Goal: Task Accomplishment & Management: Manage account settings

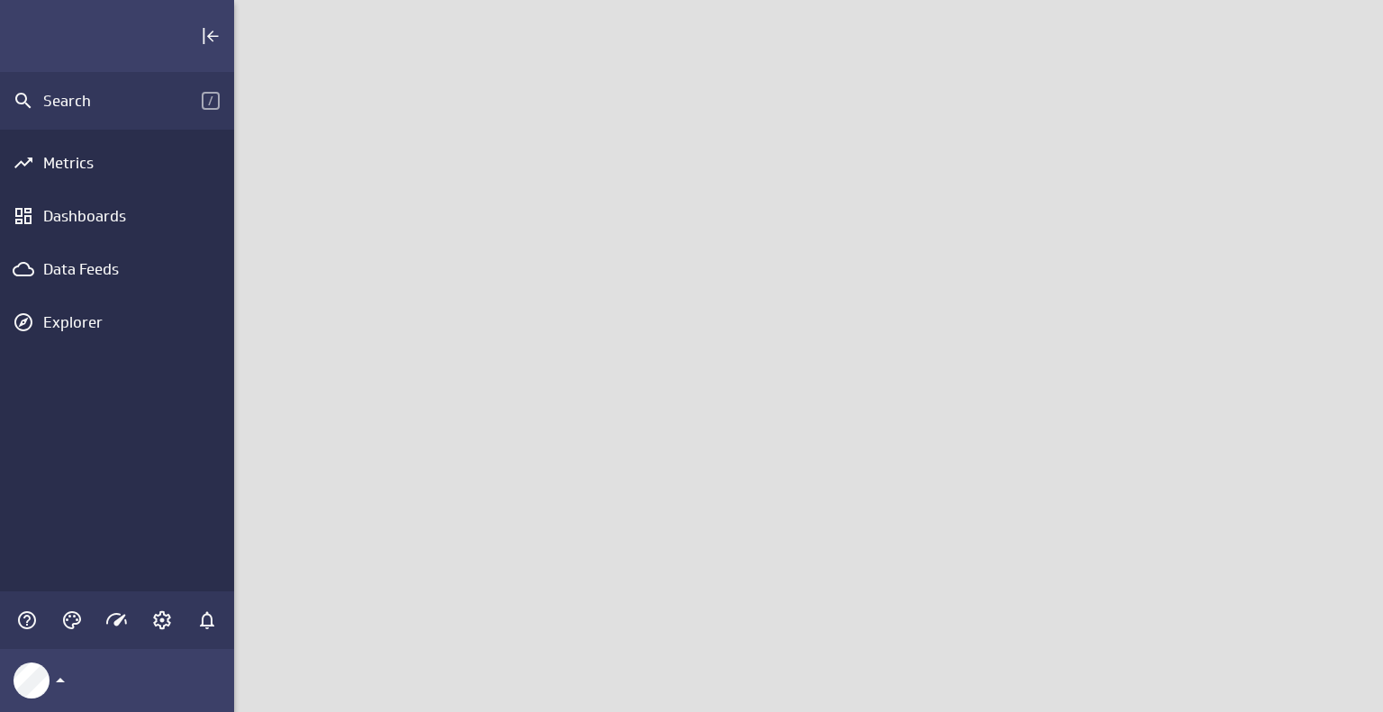
scroll to position [740, 1177]
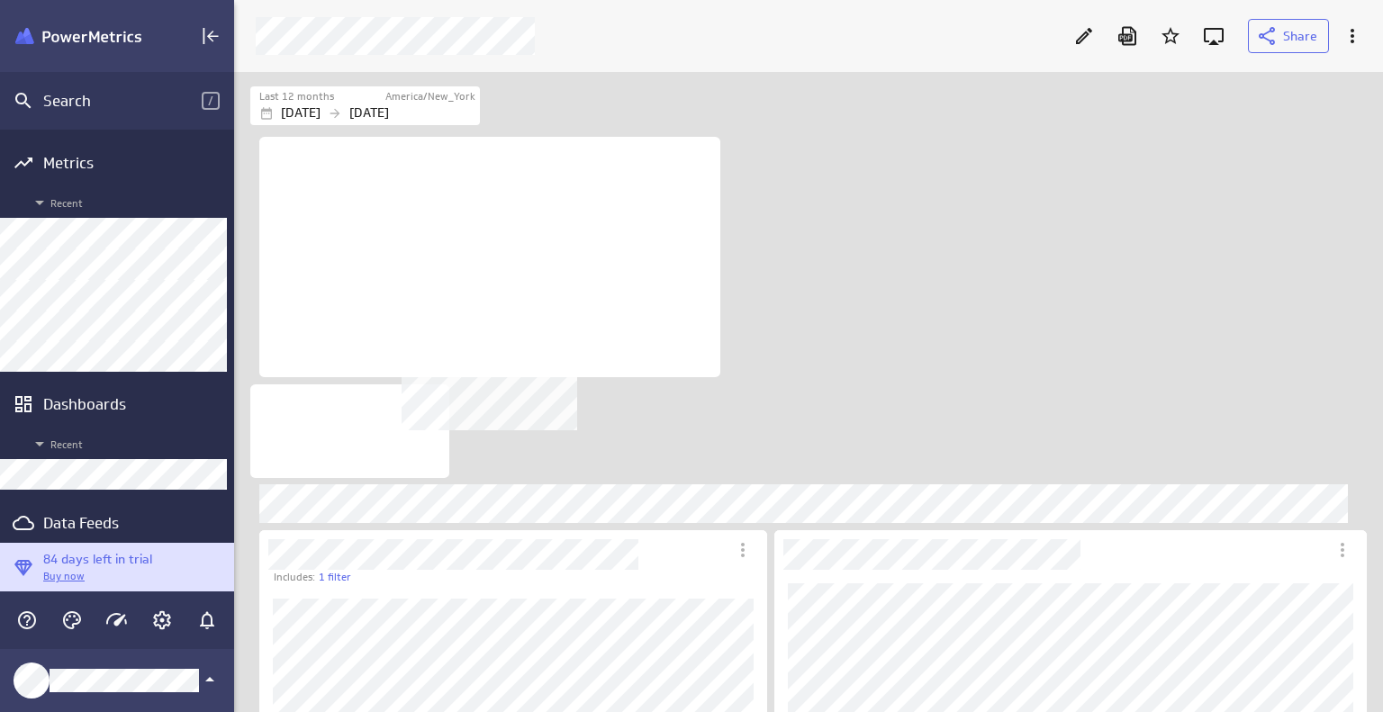
click at [671, 327] on div "No description available" at bounding box center [489, 257] width 461 height 240
click at [1086, 32] on icon "Edit" at bounding box center [1084, 36] width 22 height 22
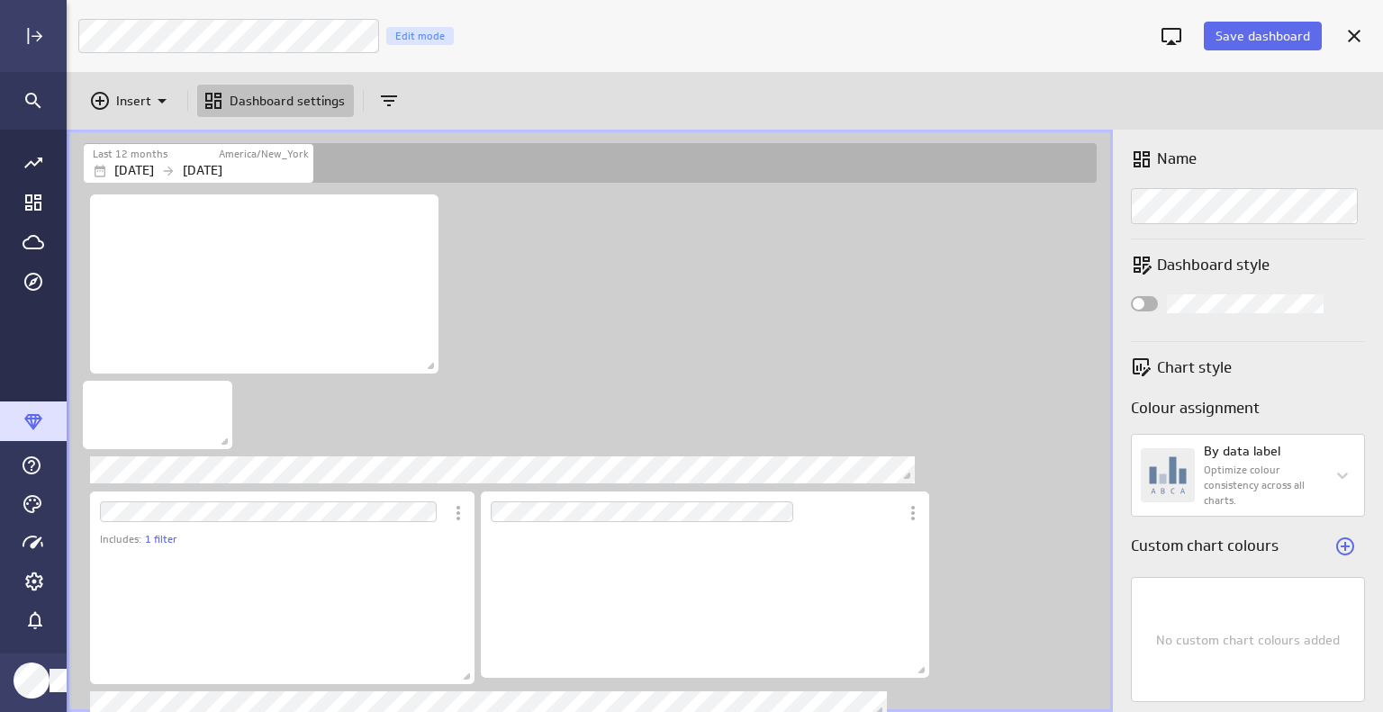
scroll to position [179, 462]
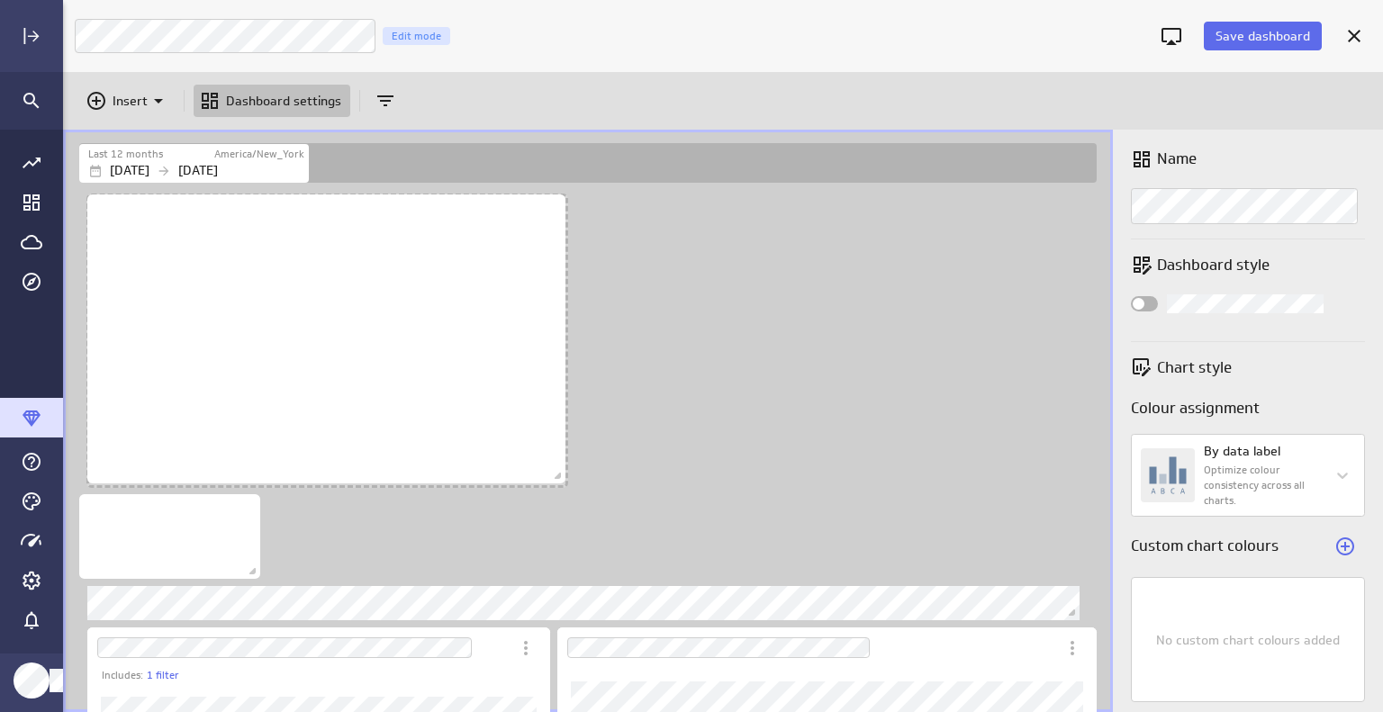
drag, startPoint x: 504, startPoint y: 402, endPoint x: 558, endPoint y: 474, distance: 89.3
click at [562, 474] on span "Dashboard content with 26 widgets" at bounding box center [560, 478] width 18 height 18
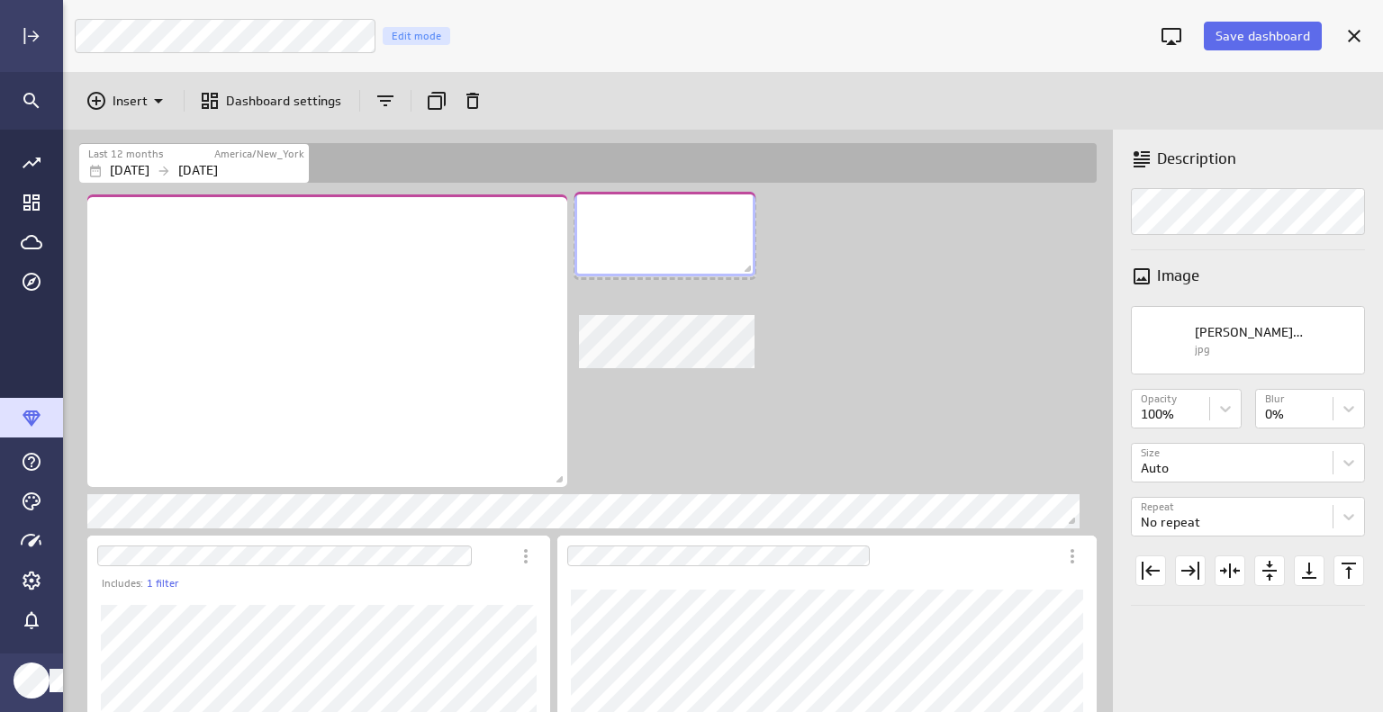
drag, startPoint x: 230, startPoint y: 514, endPoint x: 726, endPoint y: 212, distance: 580.3
click at [726, 212] on div "No description available" at bounding box center [664, 234] width 181 height 85
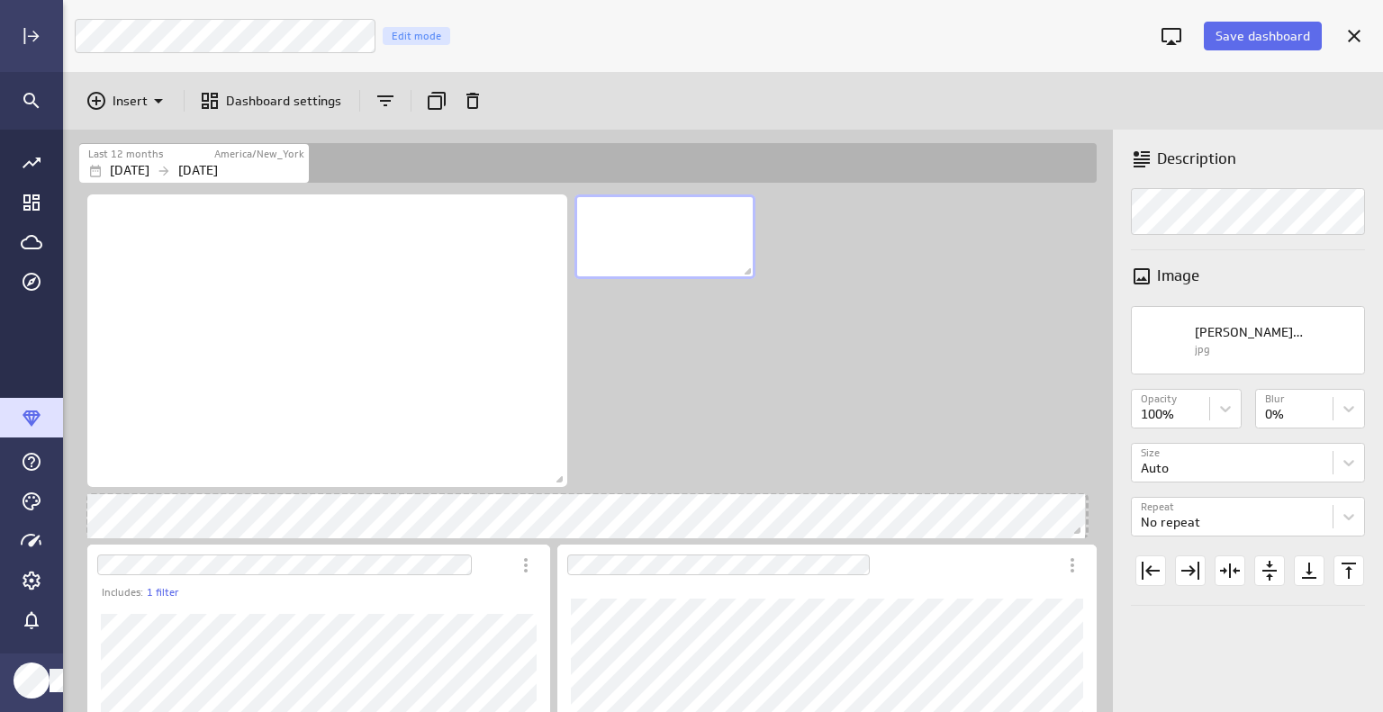
drag, startPoint x: 1076, startPoint y: 518, endPoint x: 1079, endPoint y: 528, distance: 10.5
click at [1079, 528] on span "Dashboard content with 26 widgets" at bounding box center [1079, 533] width 18 height 18
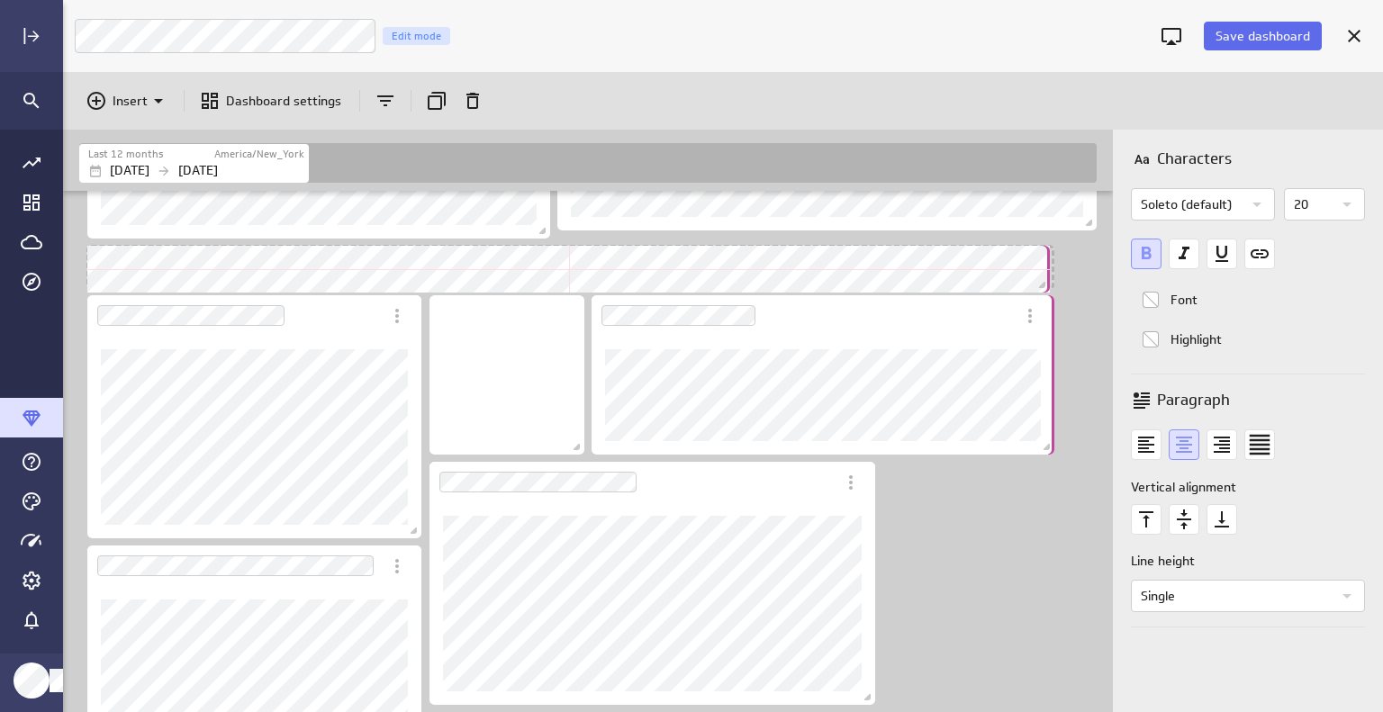
drag, startPoint x: 1042, startPoint y: 269, endPoint x: 1046, endPoint y: 282, distance: 13.4
click at [1046, 282] on span "Dashboard content with 26 widgets" at bounding box center [1044, 287] width 18 height 18
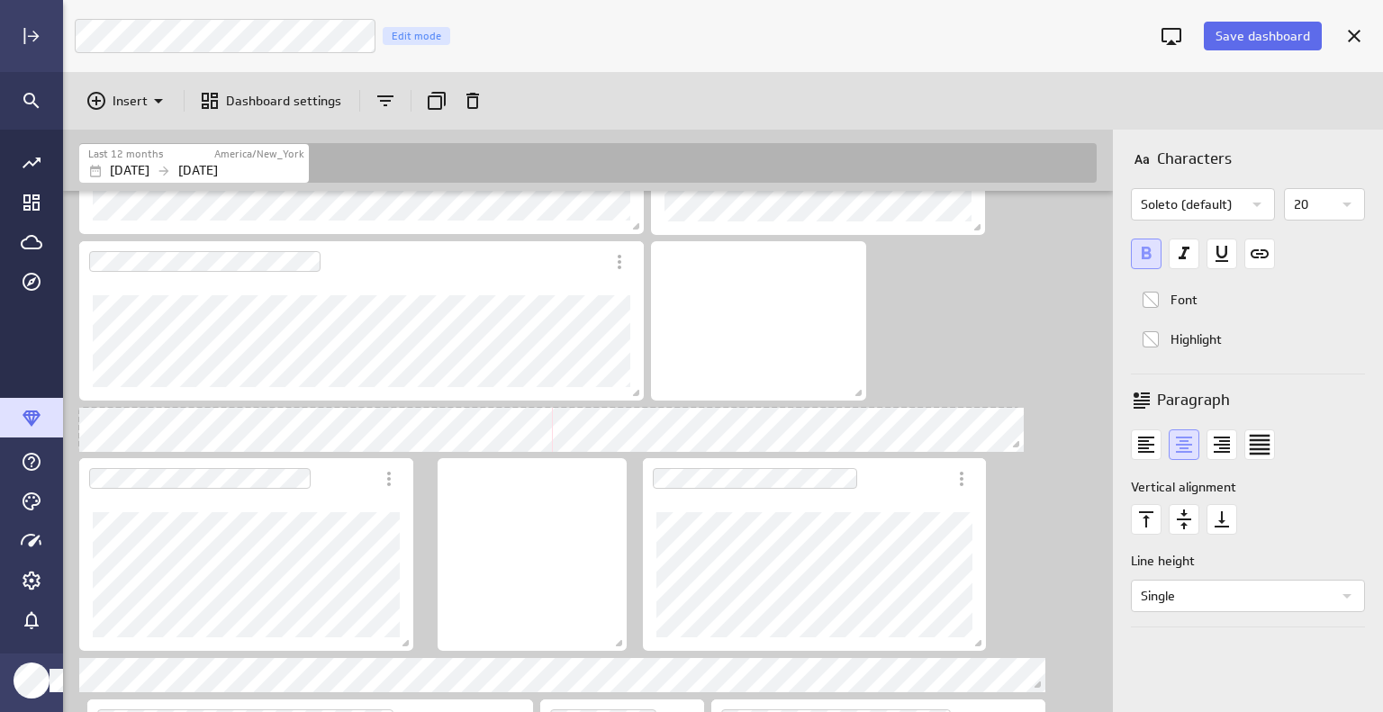
drag, startPoint x: 1012, startPoint y: 432, endPoint x: 1016, endPoint y: 442, distance: 10.5
click at [1016, 442] on span "Dashboard content with 26 widgets" at bounding box center [1018, 447] width 18 height 18
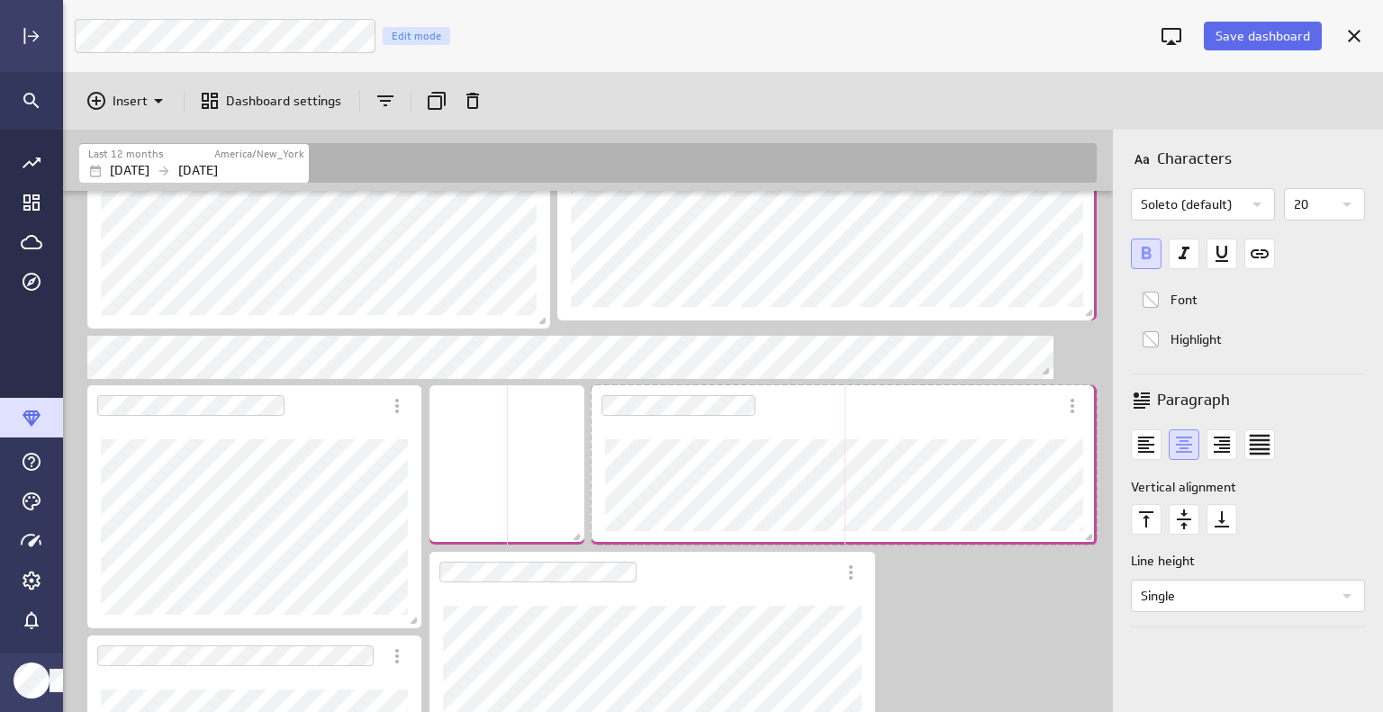
drag, startPoint x: 1044, startPoint y: 539, endPoint x: 1097, endPoint y: 532, distance: 53.6
click at [1097, 532] on span "Dashboard content with 26 widgets" at bounding box center [1091, 539] width 18 height 18
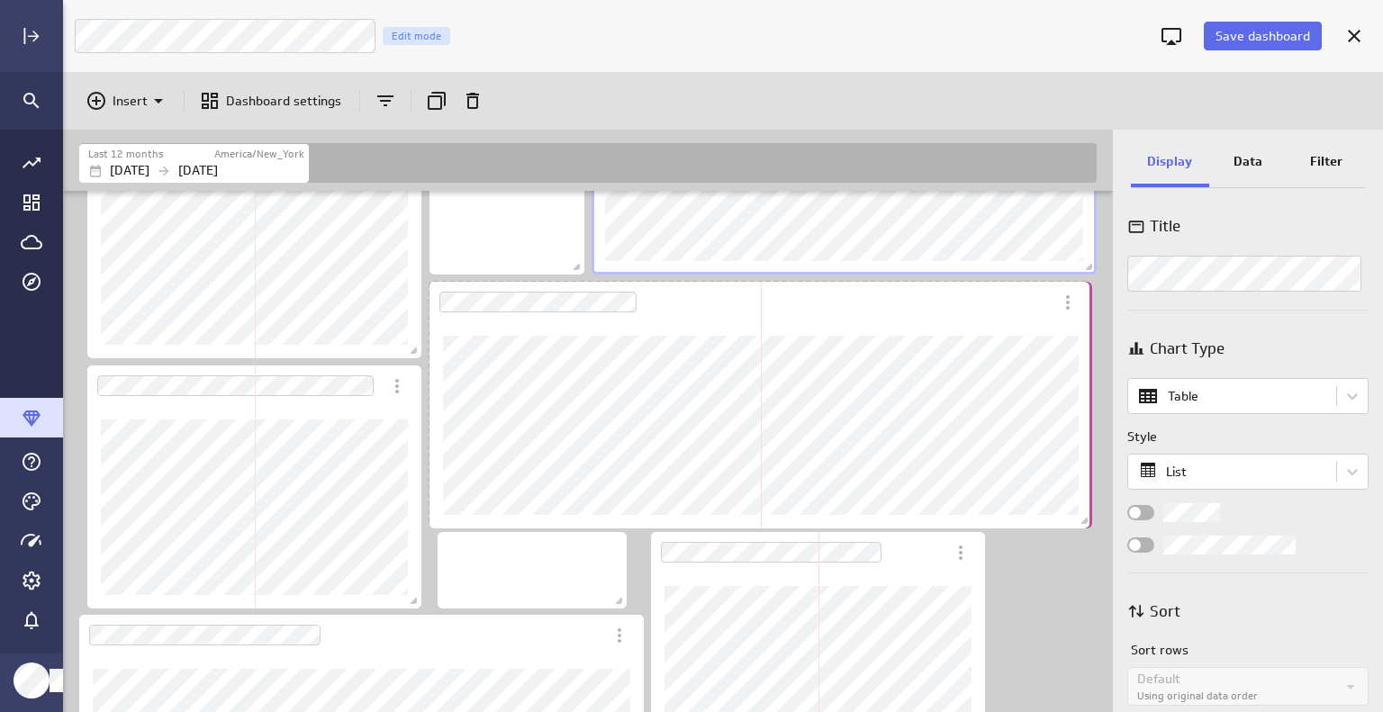
drag, startPoint x: 869, startPoint y: 515, endPoint x: 1086, endPoint y: 519, distance: 217.0
click at [1086, 519] on span "Dashboard content with 26 widgets" at bounding box center [1087, 523] width 18 height 18
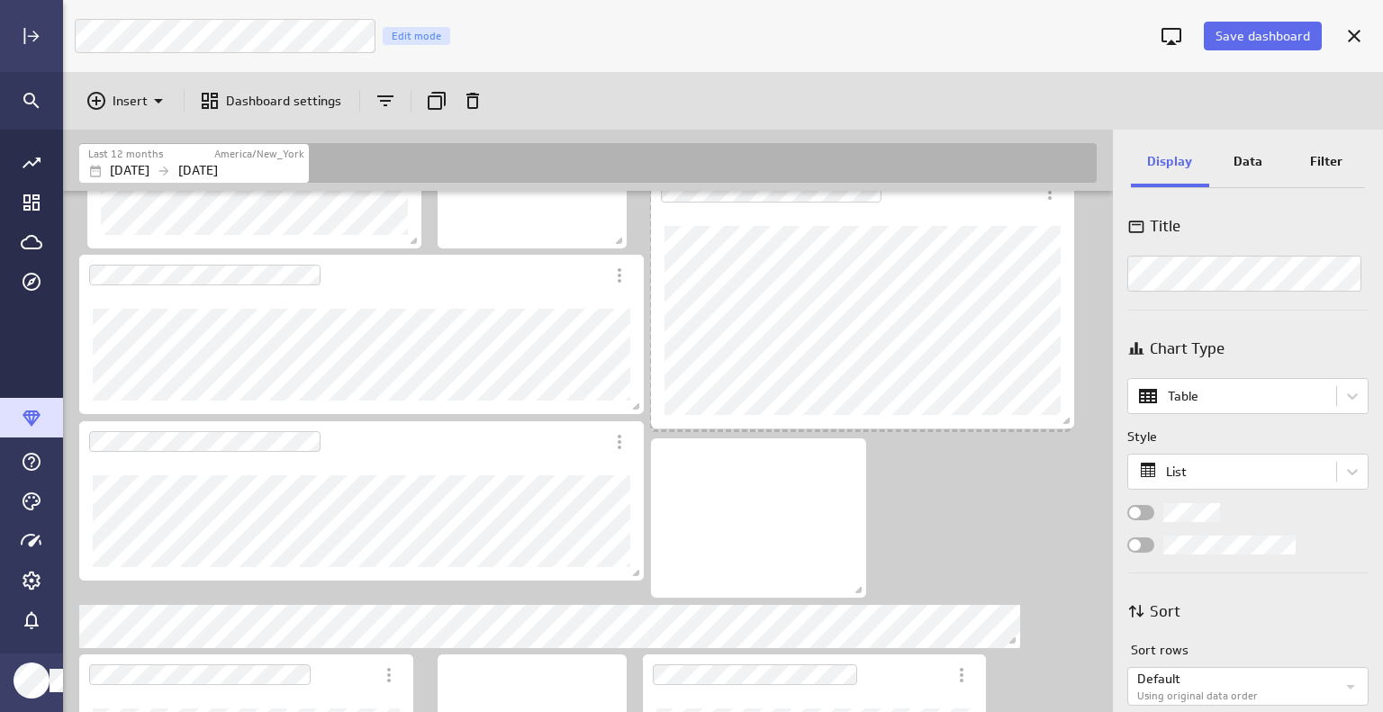
scroll to position [2143, 1052]
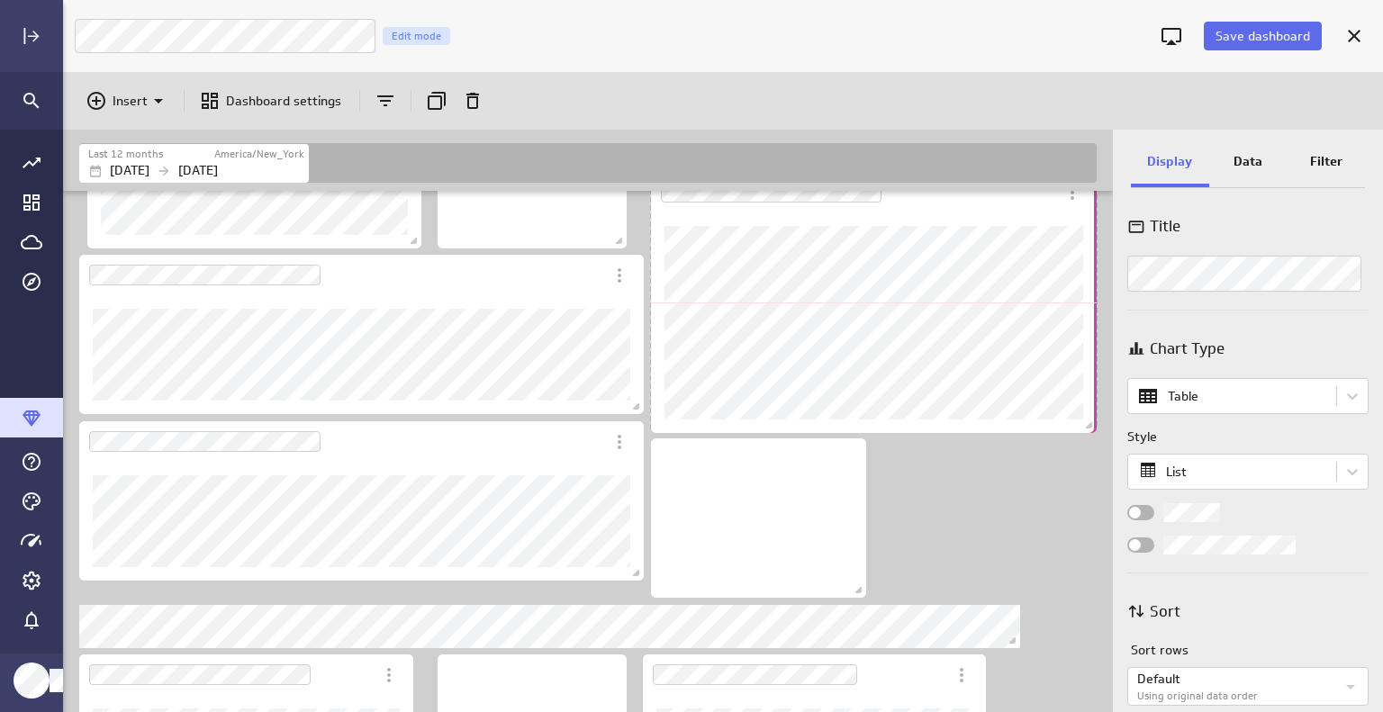
drag, startPoint x: 971, startPoint y: 402, endPoint x: 1093, endPoint y: 420, distance: 123.8
click at [1093, 420] on span "Dashboard content with 26 widgets" at bounding box center [1091, 428] width 18 height 18
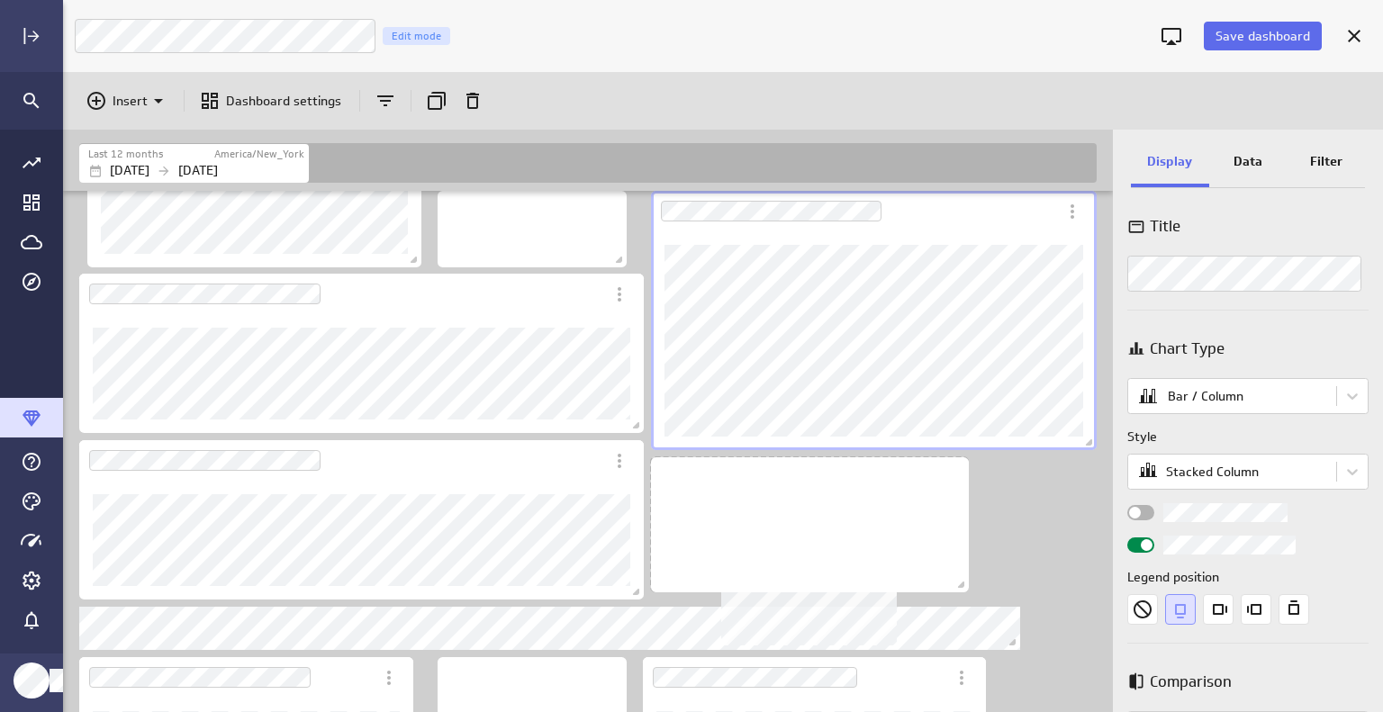
scroll to position [8, 9]
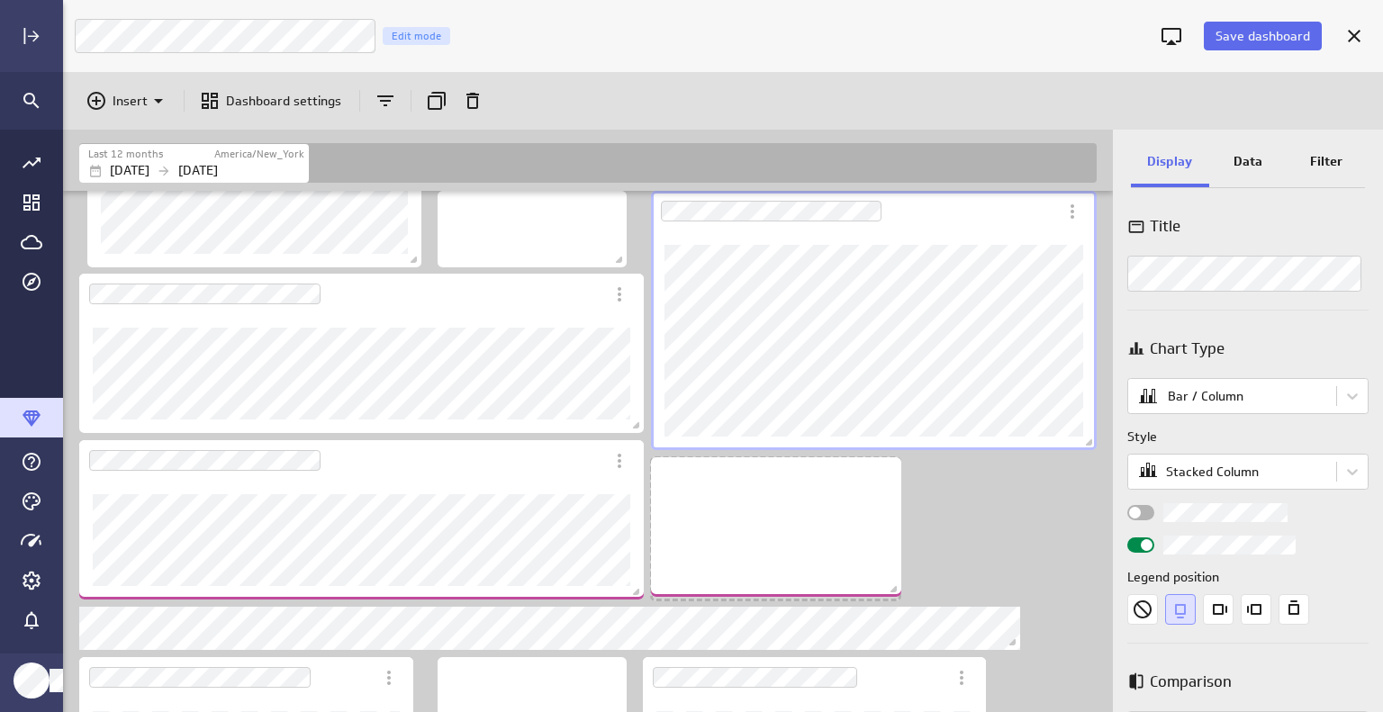
drag, startPoint x: 862, startPoint y: 605, endPoint x: 897, endPoint y: 585, distance: 40.3
click at [897, 585] on span "Dashboard content with 26 widgets" at bounding box center [896, 592] width 18 height 18
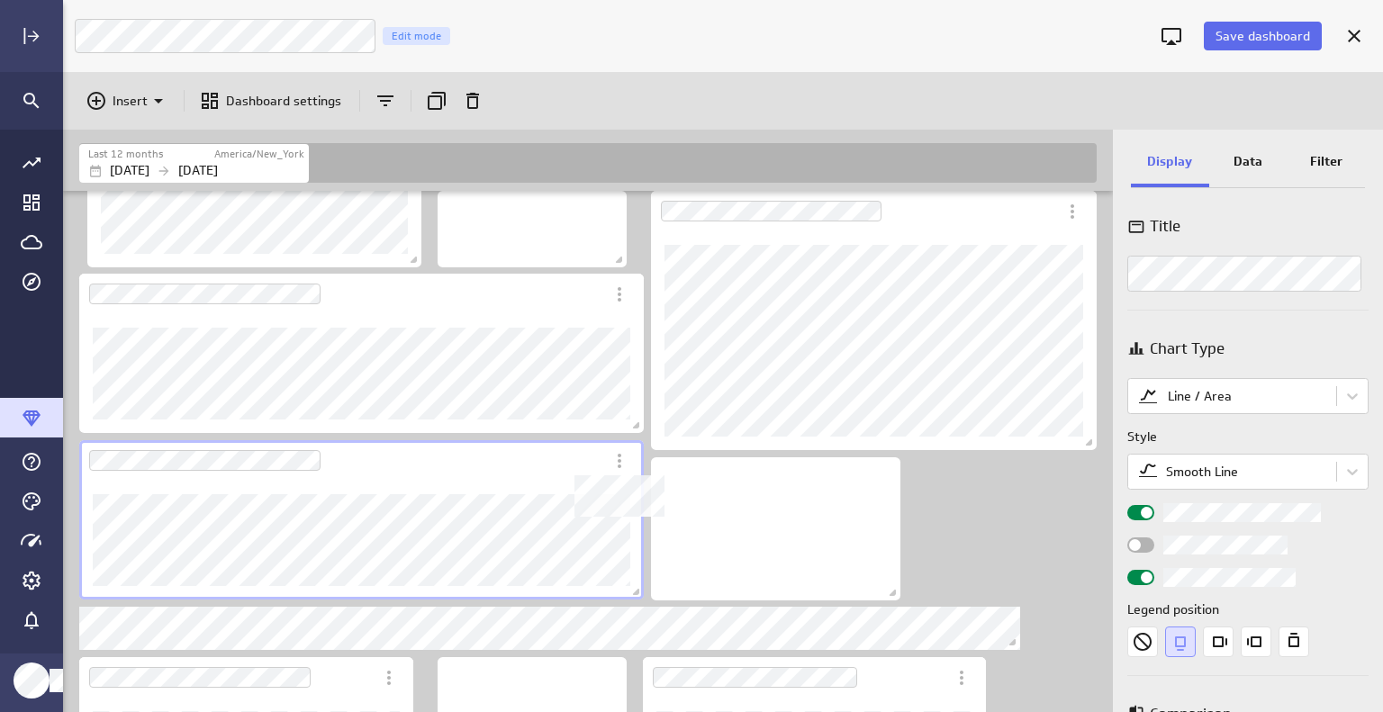
click at [624, 460] on icon "Dashboard Widget" at bounding box center [620, 461] width 22 height 22
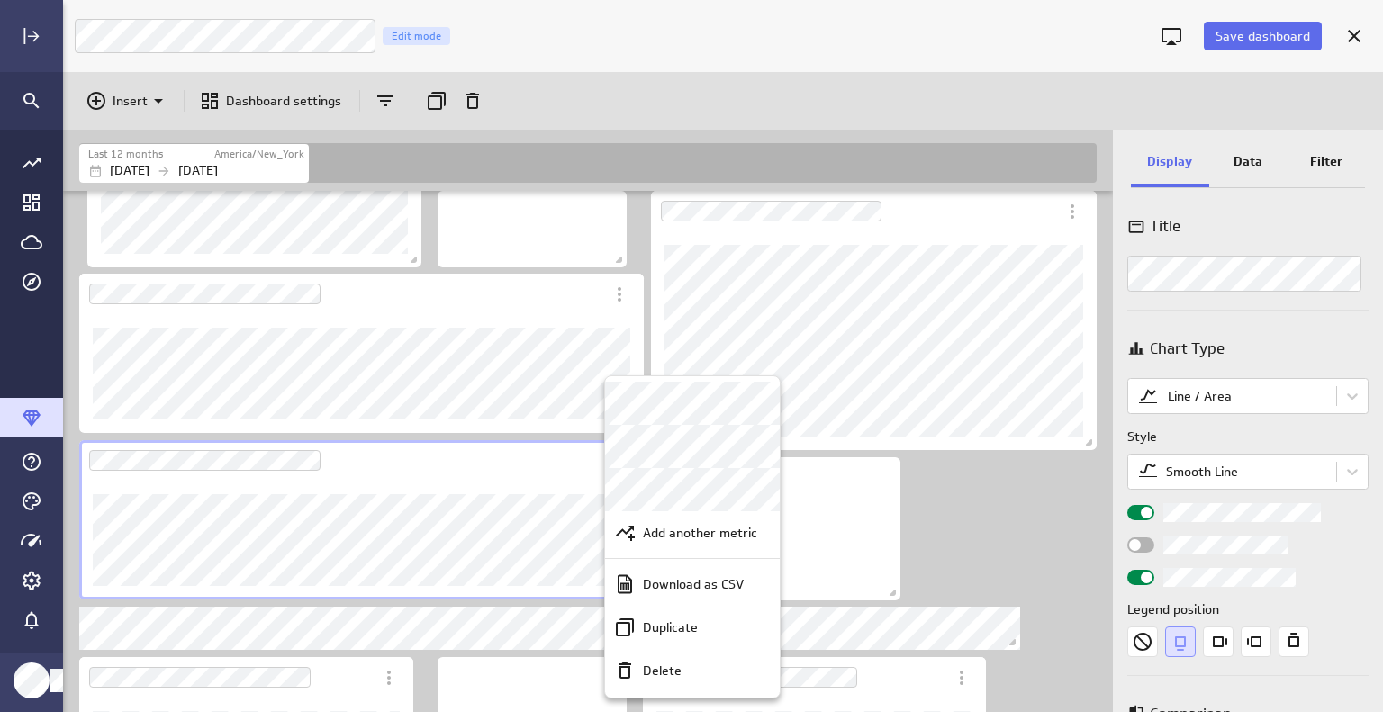
click at [515, 519] on div at bounding box center [691, 356] width 1383 height 712
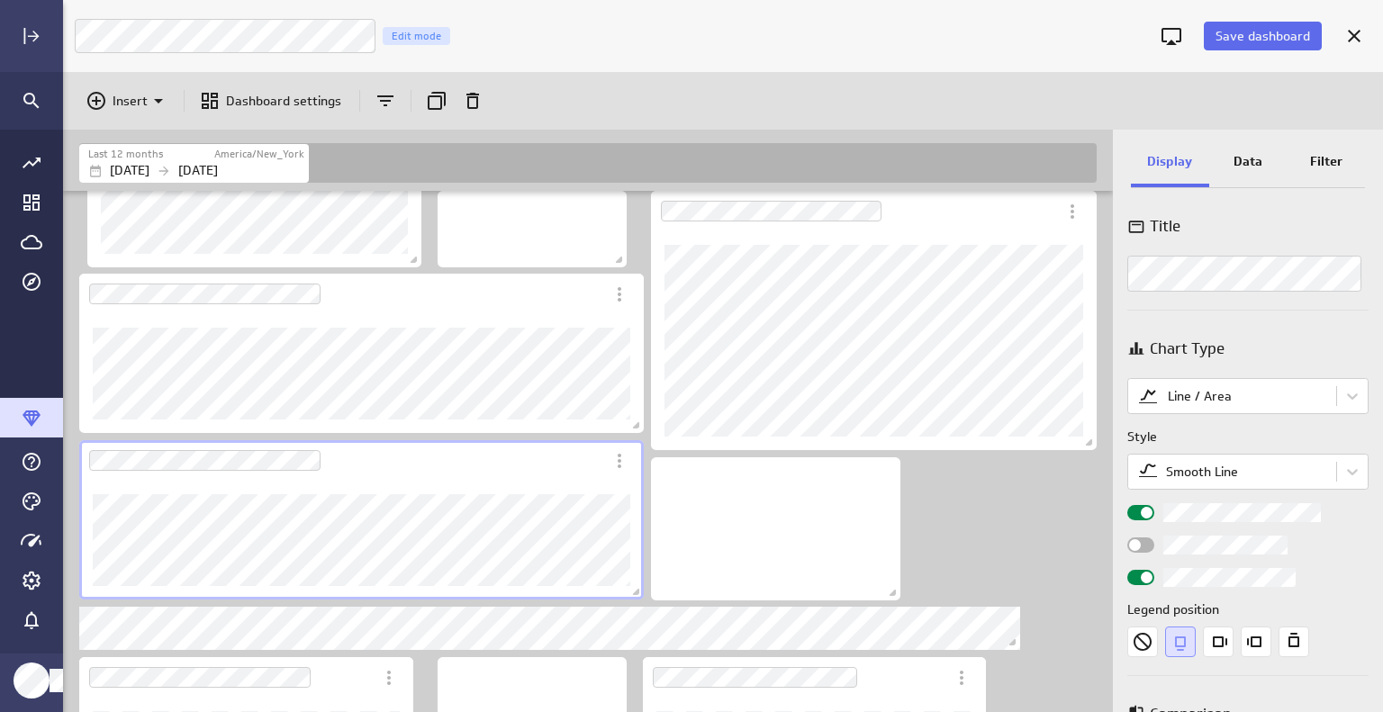
click at [1254, 154] on p "Data" at bounding box center [1247, 161] width 29 height 19
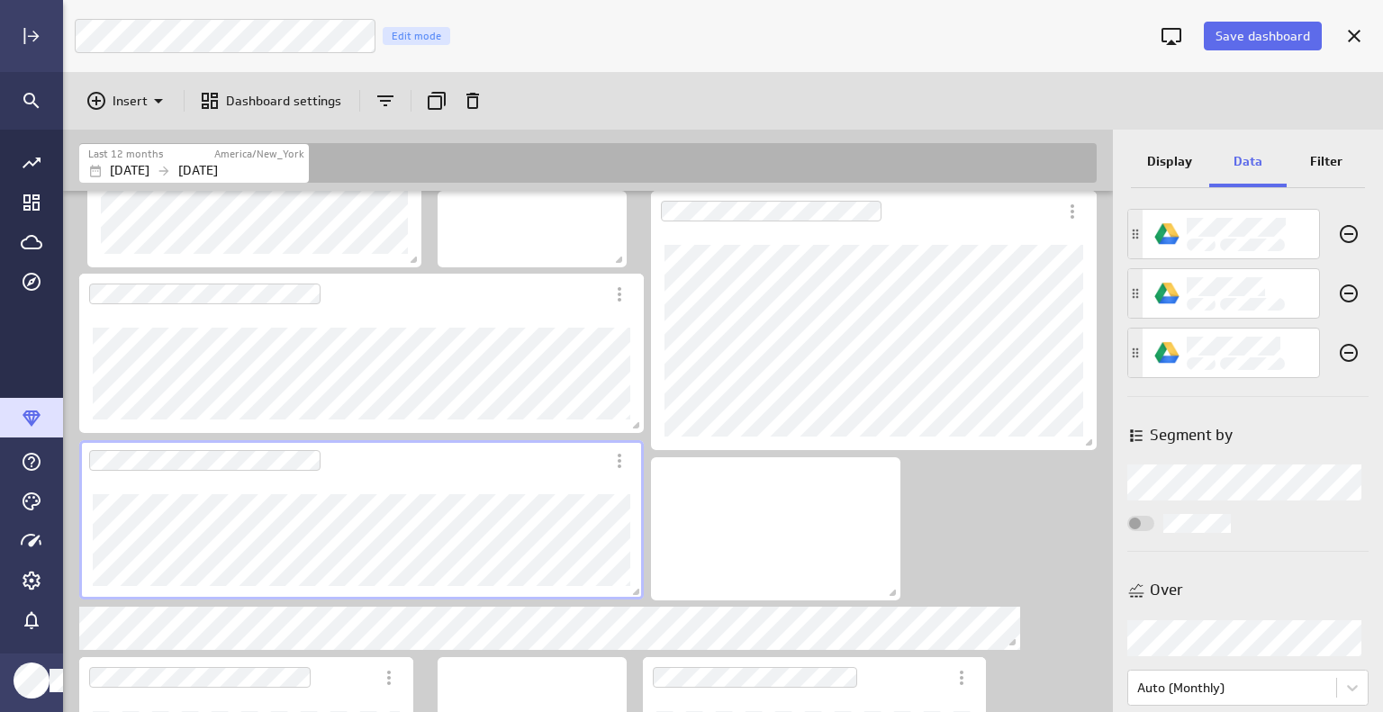
scroll to position [90, 0]
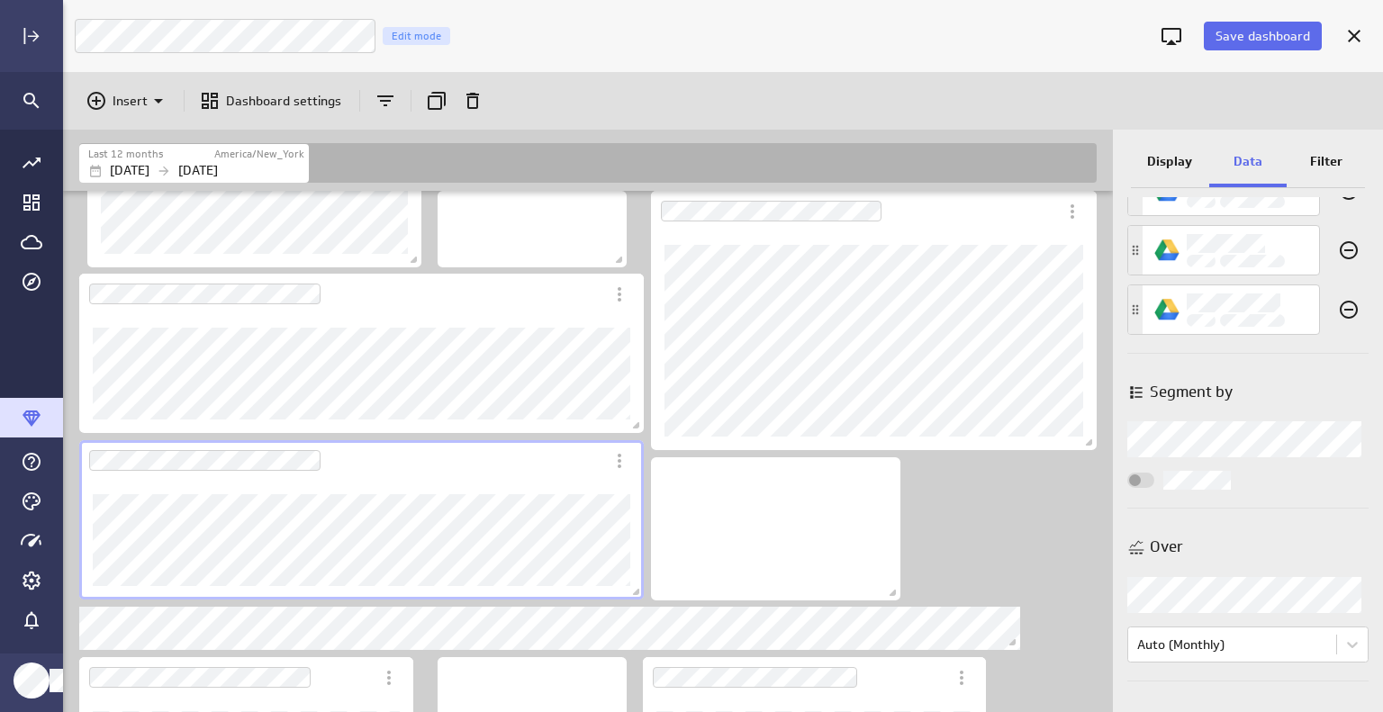
click at [1350, 445] on div "Widget Properties" at bounding box center [1247, 439] width 241 height 36
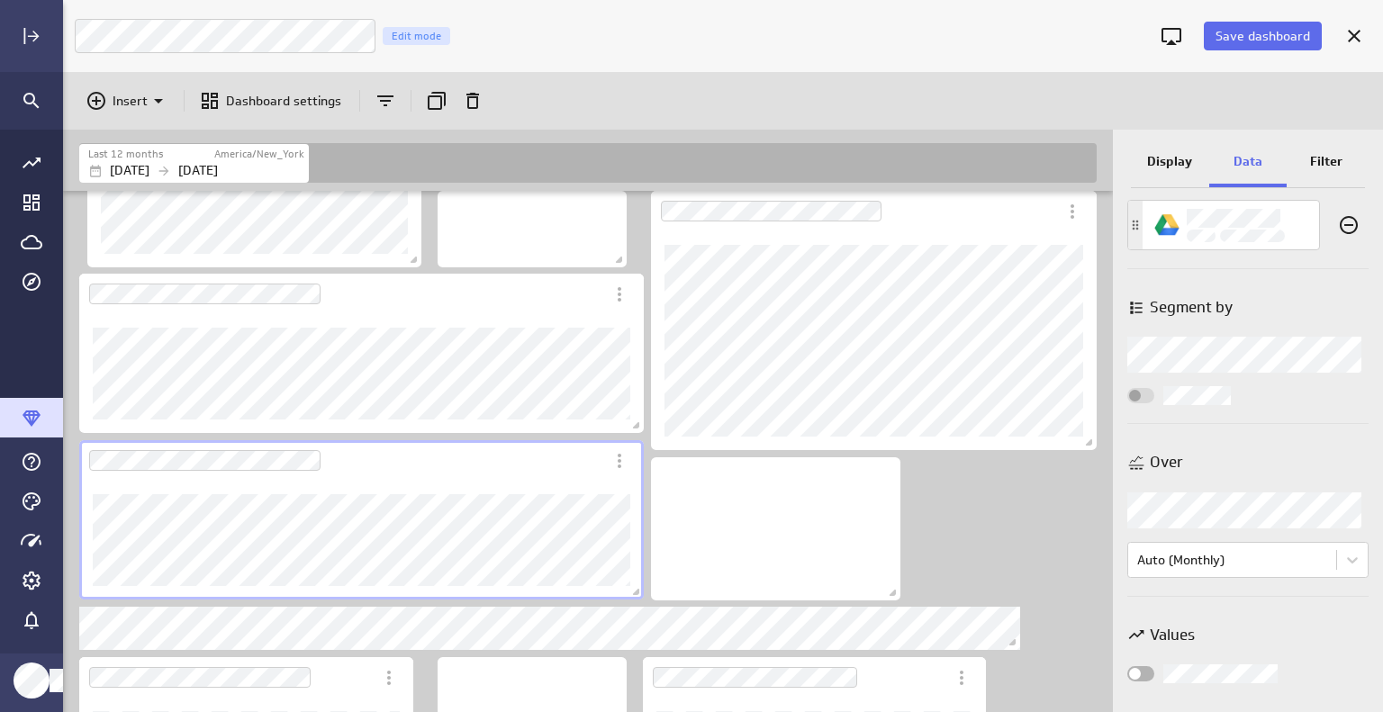
click at [1341, 563] on body "Save dashboard LM Marketing Dashboard Edit mode Insert Dashboard settings Last …" at bounding box center [691, 356] width 1383 height 712
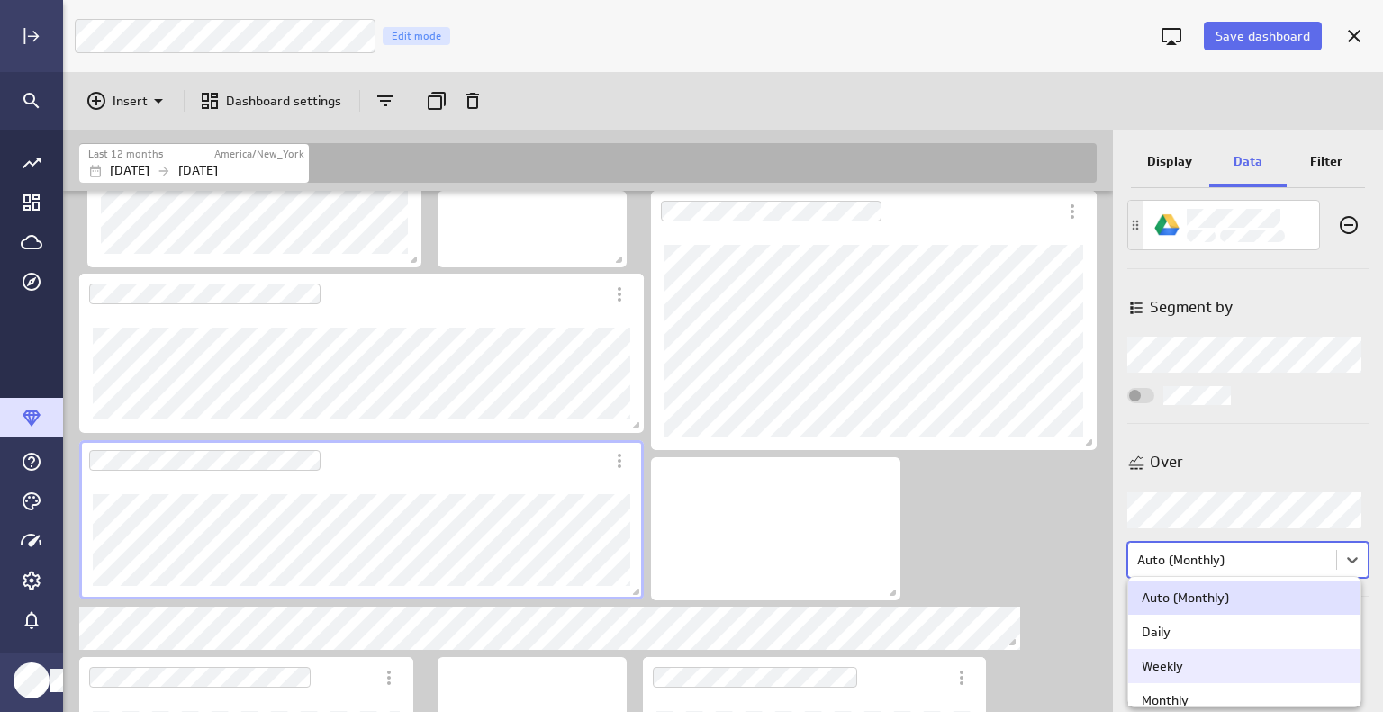
scroll to position [86, 0]
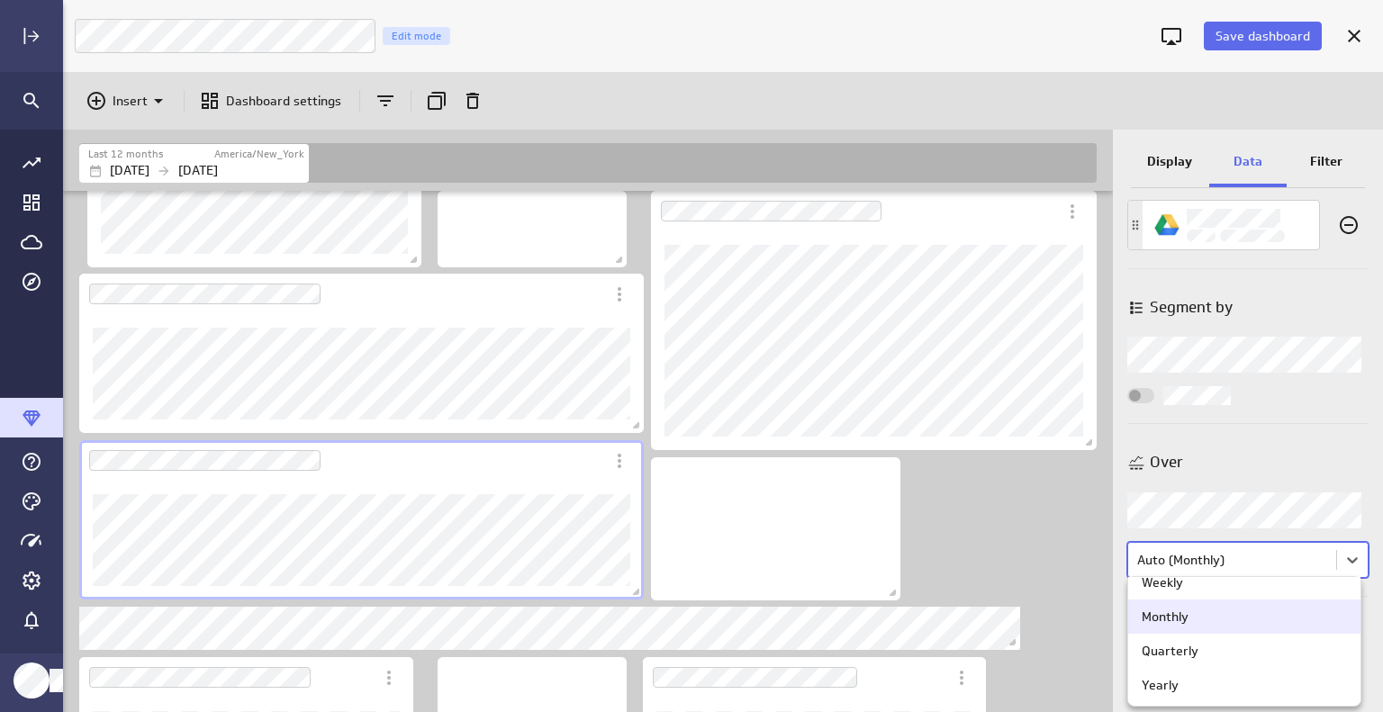
click at [1273, 627] on div "Monthly" at bounding box center [1244, 617] width 232 height 34
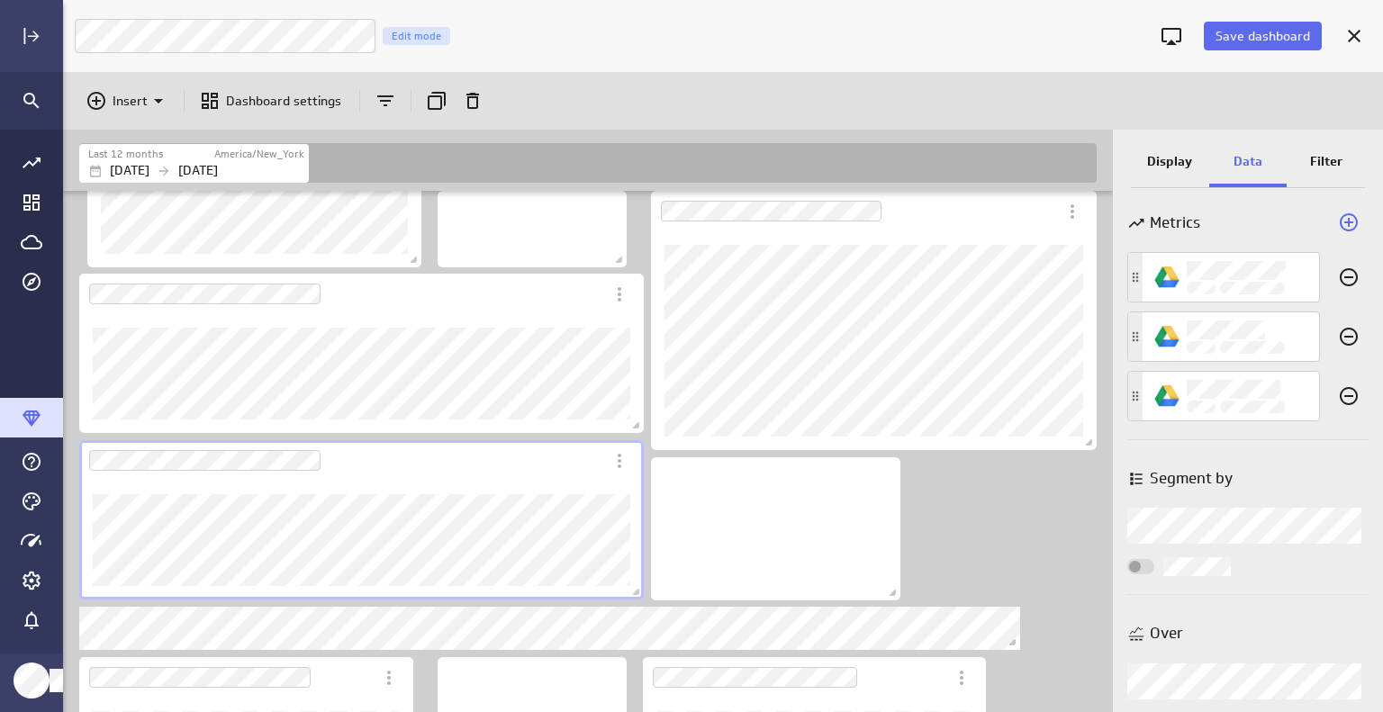
scroll to position [0, 0]
click at [1162, 163] on p "Display" at bounding box center [1169, 161] width 45 height 19
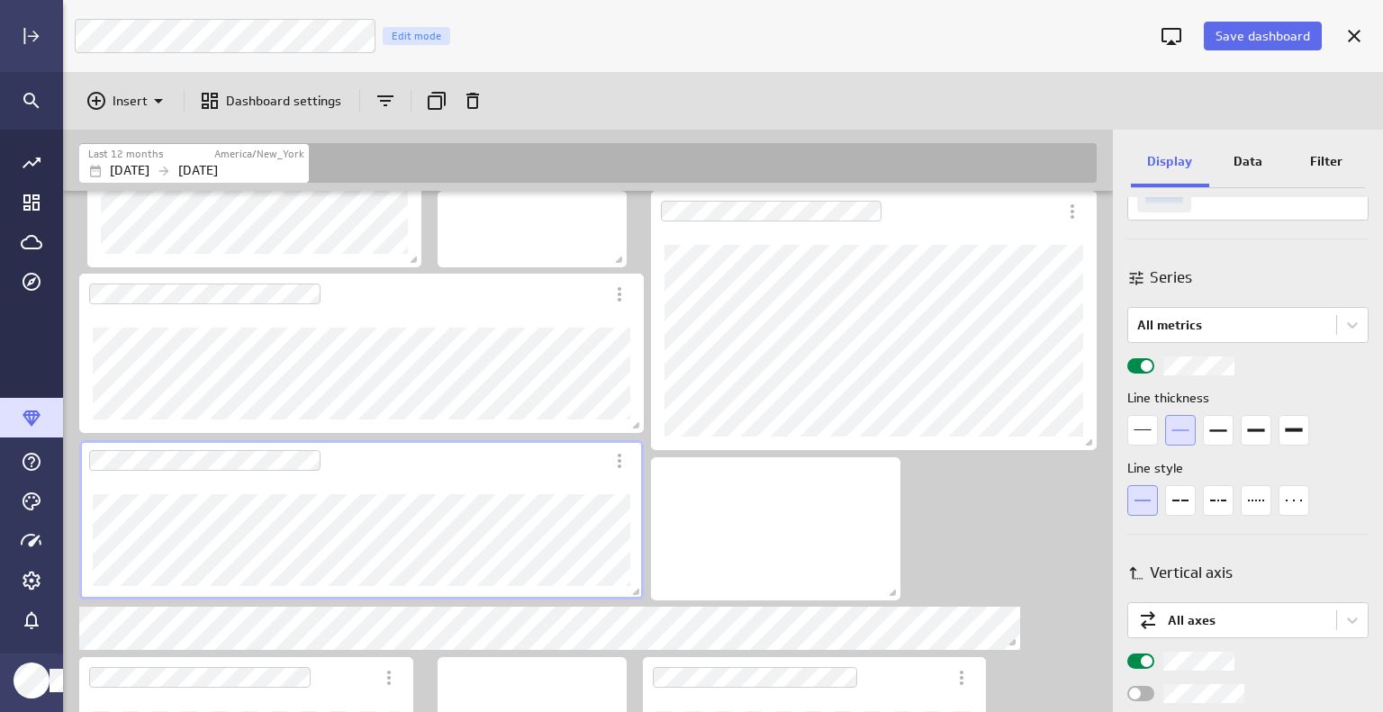
scroll to position [900, 0]
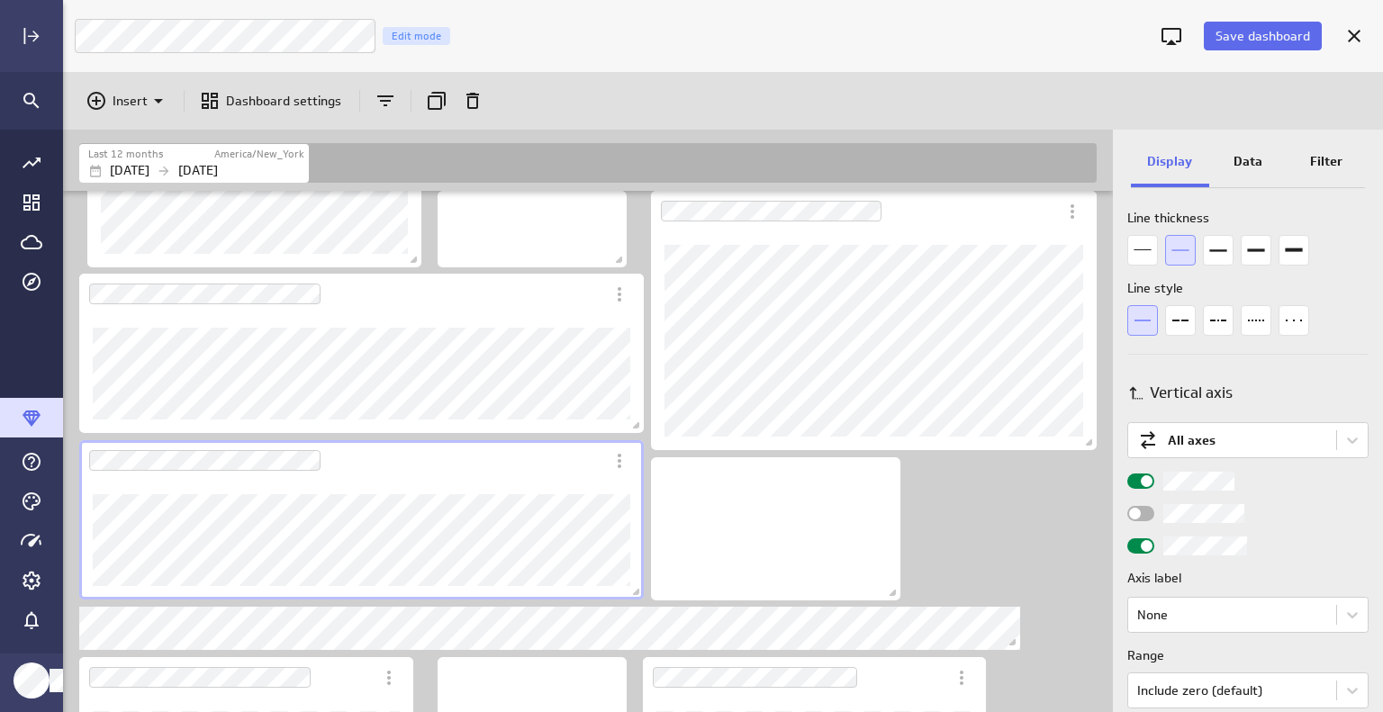
click at [1138, 515] on span "Widget Properties" at bounding box center [1135, 514] width 12 height 12
click at [0, 0] on input "Widget Properties" at bounding box center [0, 0] width 0 height 0
click at [1143, 512] on span "Widget Properties" at bounding box center [1147, 514] width 12 height 12
click at [0, 0] on input "Widget Properties" at bounding box center [0, 0] width 0 height 0
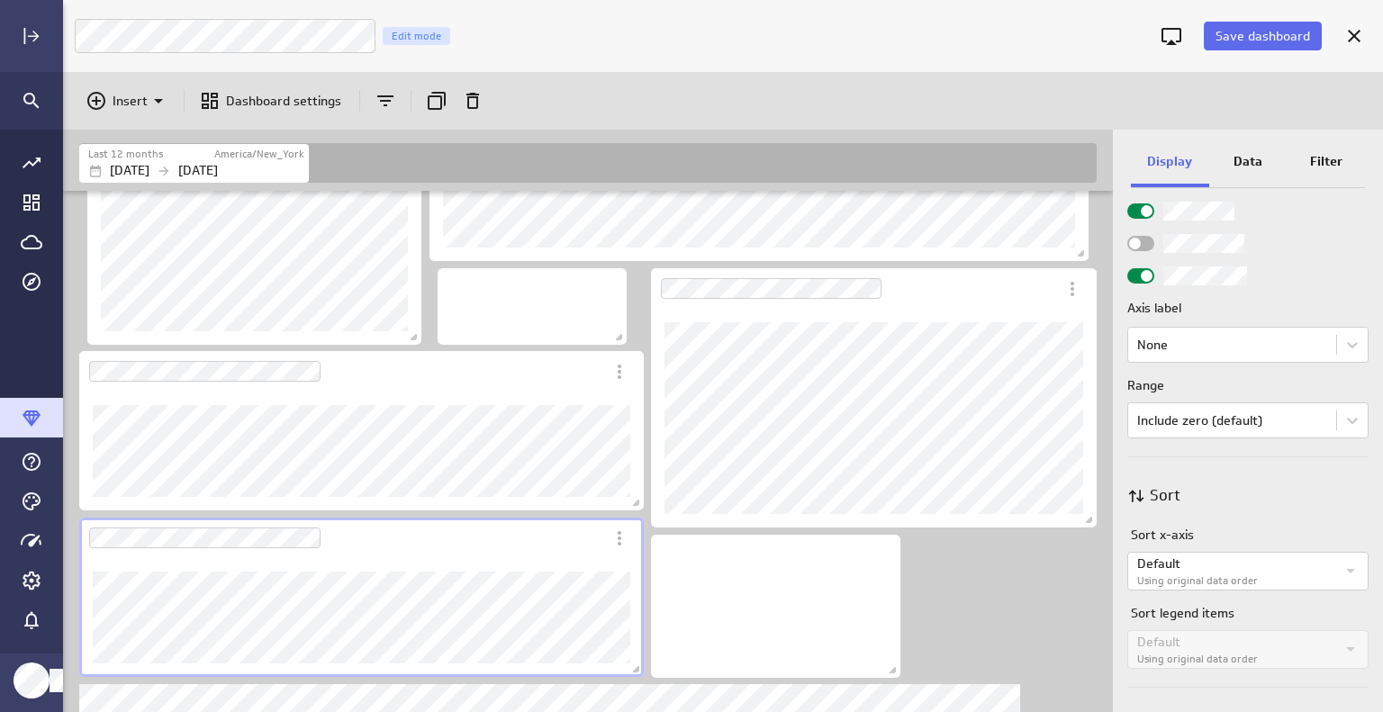
scroll to position [1061, 0]
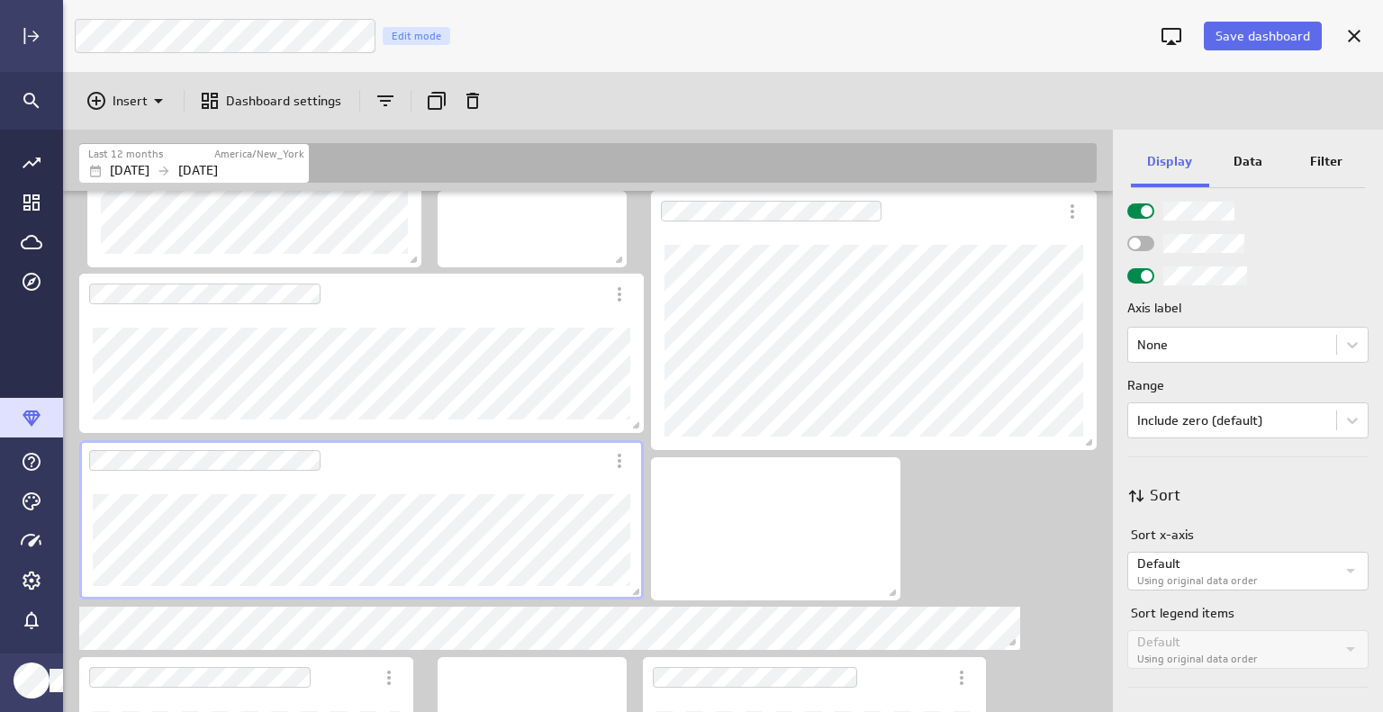
click at [449, 317] on div "Dashboard Widget" at bounding box center [361, 373] width 564 height 119
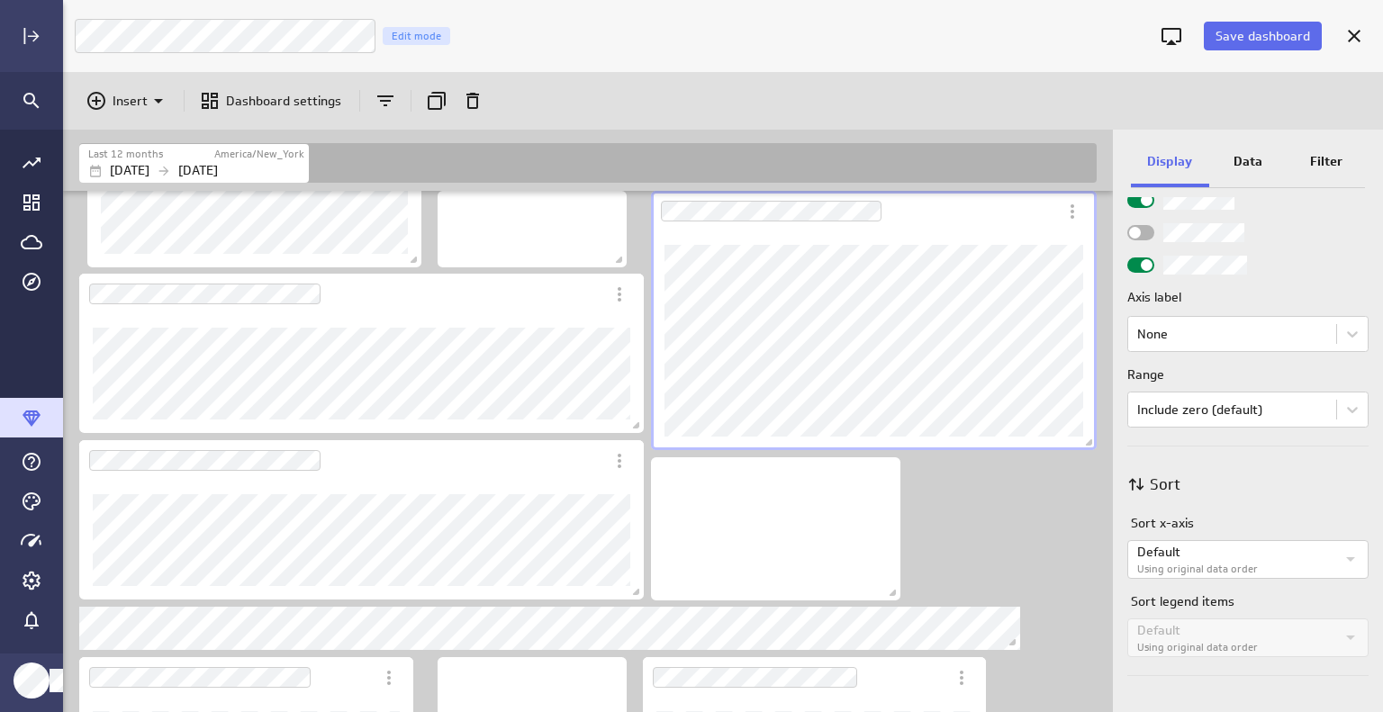
scroll to position [793, 0]
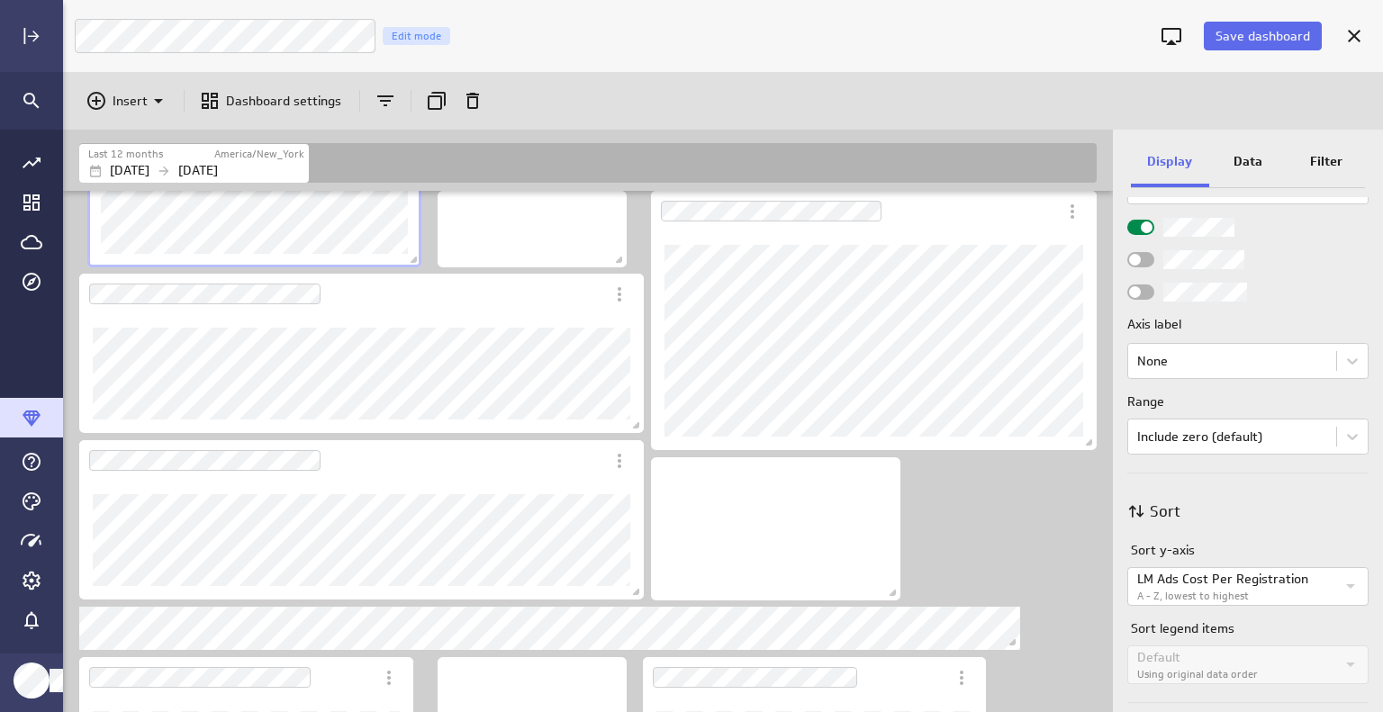
click at [322, 226] on div "Dashboard Widget" at bounding box center [254, 145] width 334 height 243
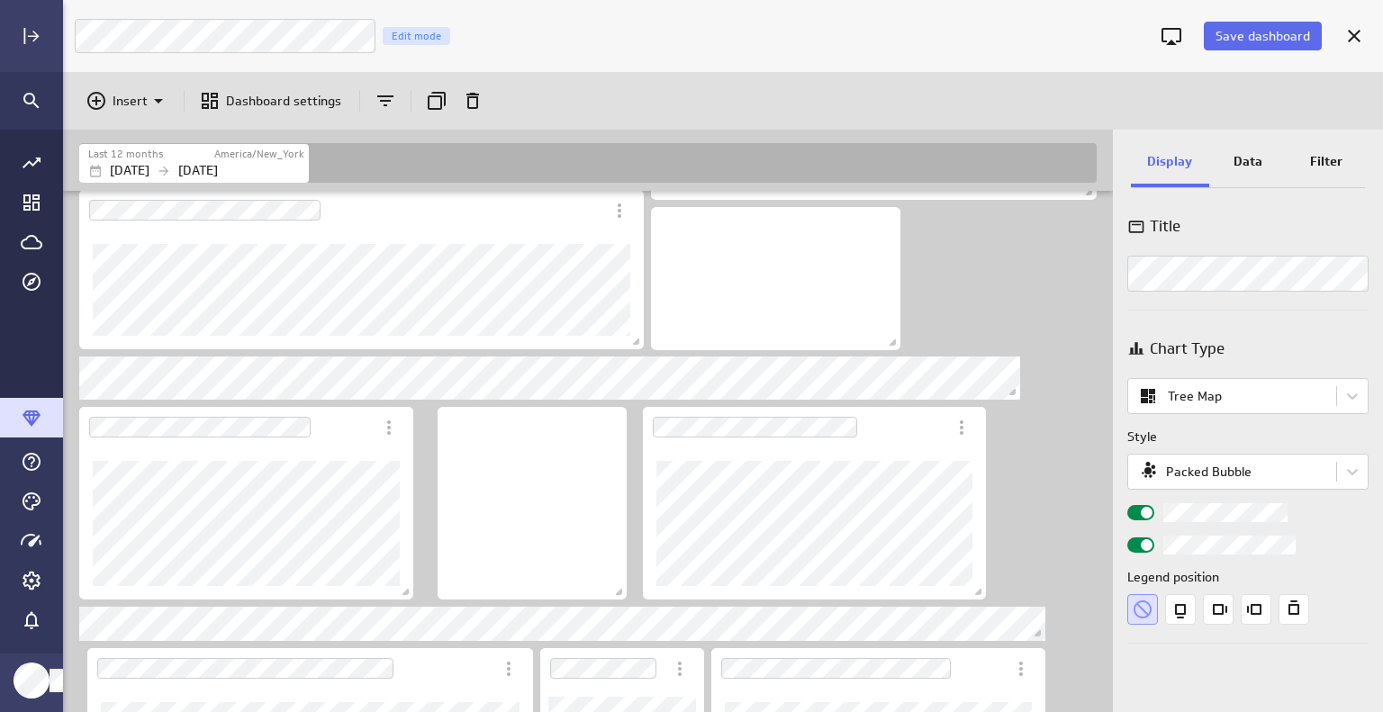
scroll to position [1307, 0]
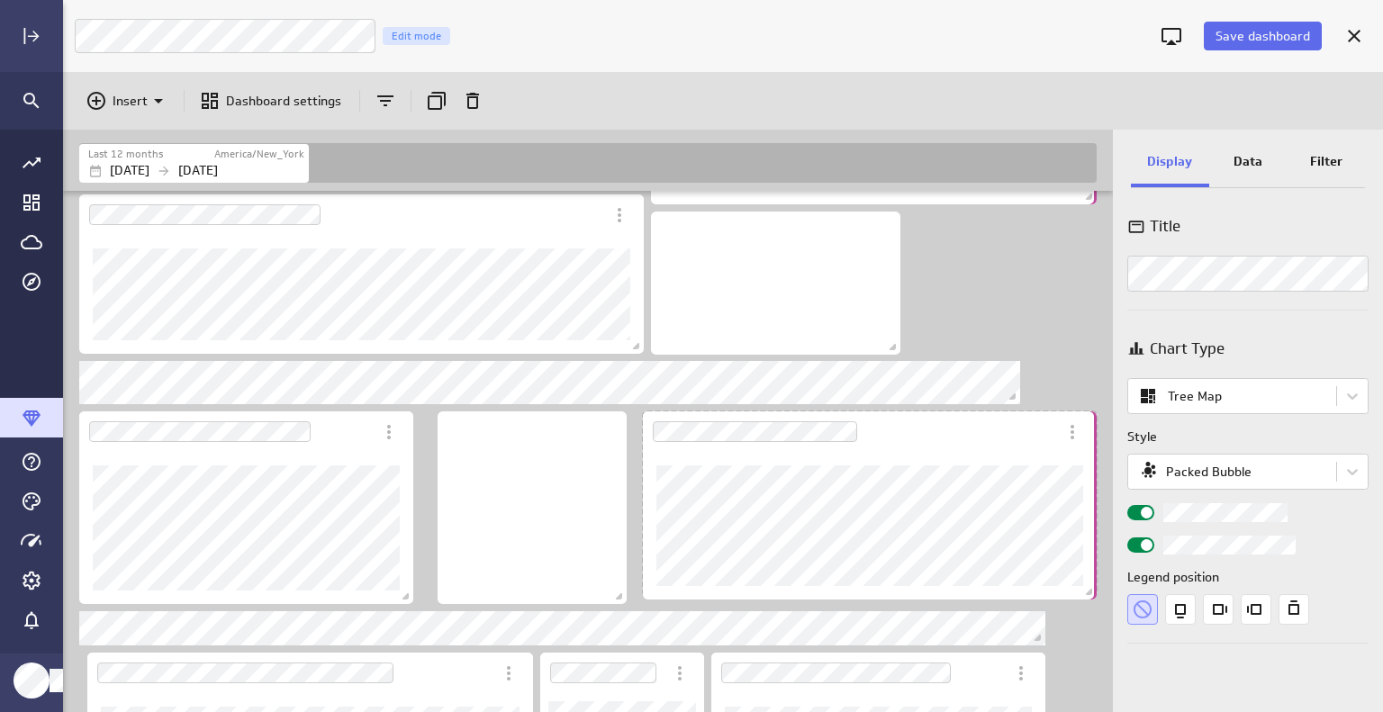
drag, startPoint x: 982, startPoint y: 594, endPoint x: 1103, endPoint y: 590, distance: 120.7
click at [1103, 590] on div "Includes: 1 filter" at bounding box center [588, 451] width 1050 height 521
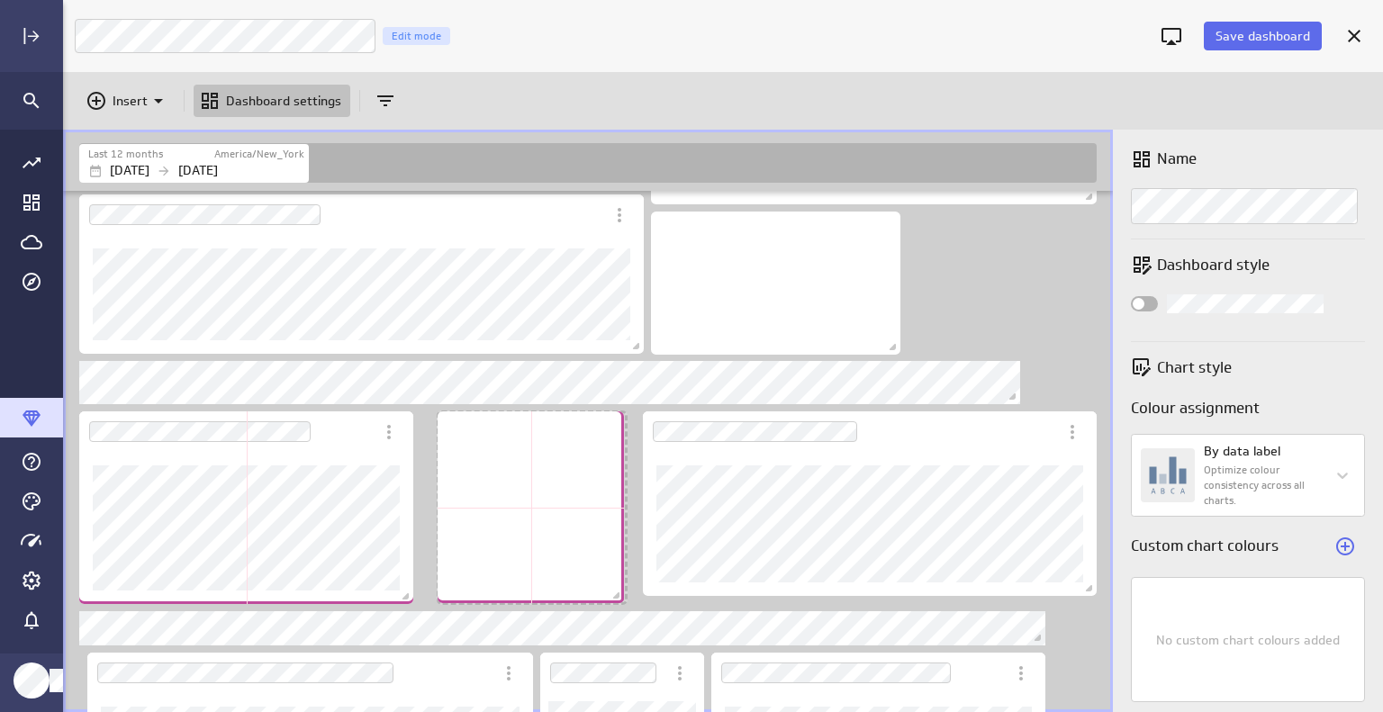
scroll to position [8, 9]
click at [623, 592] on span "Dashboard content with 26 widgets" at bounding box center [621, 597] width 18 height 18
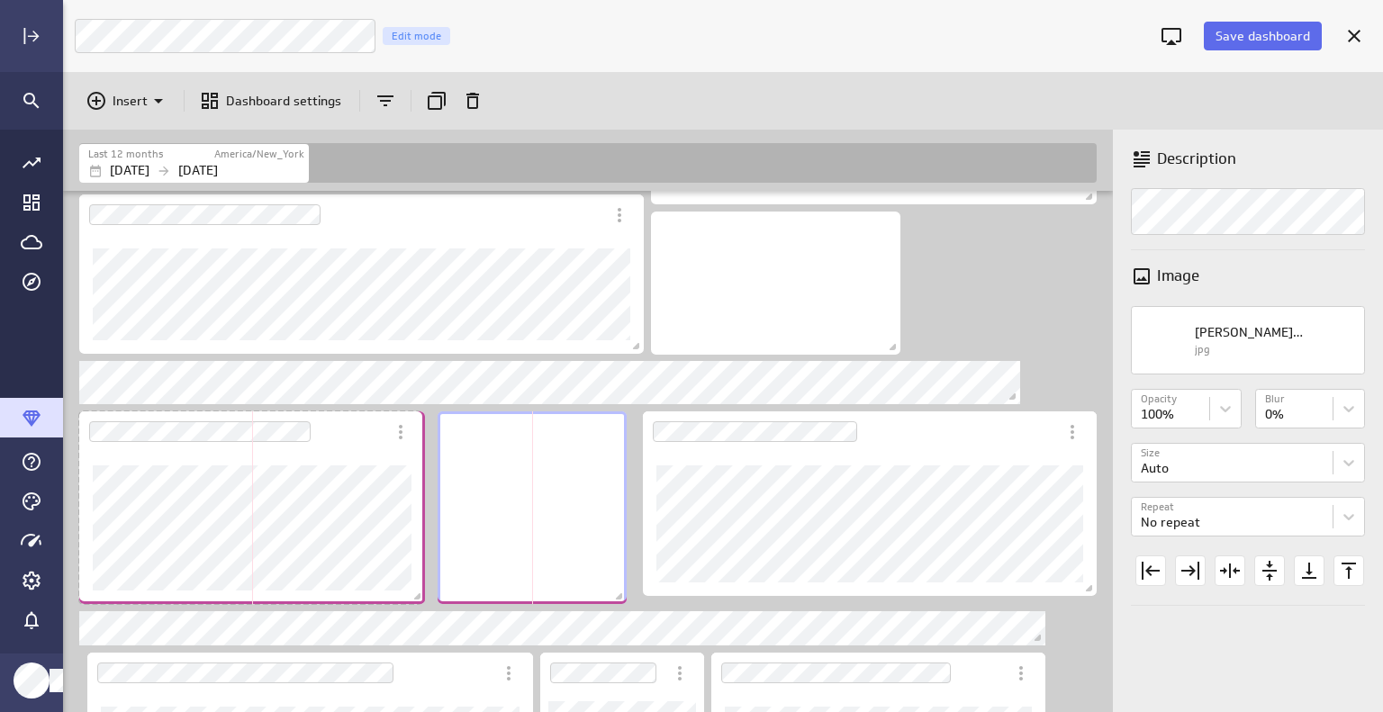
drag, startPoint x: 416, startPoint y: 597, endPoint x: 426, endPoint y: 597, distance: 9.9
click at [426, 597] on span "Dashboard content with 26 widgets" at bounding box center [420, 599] width 18 height 18
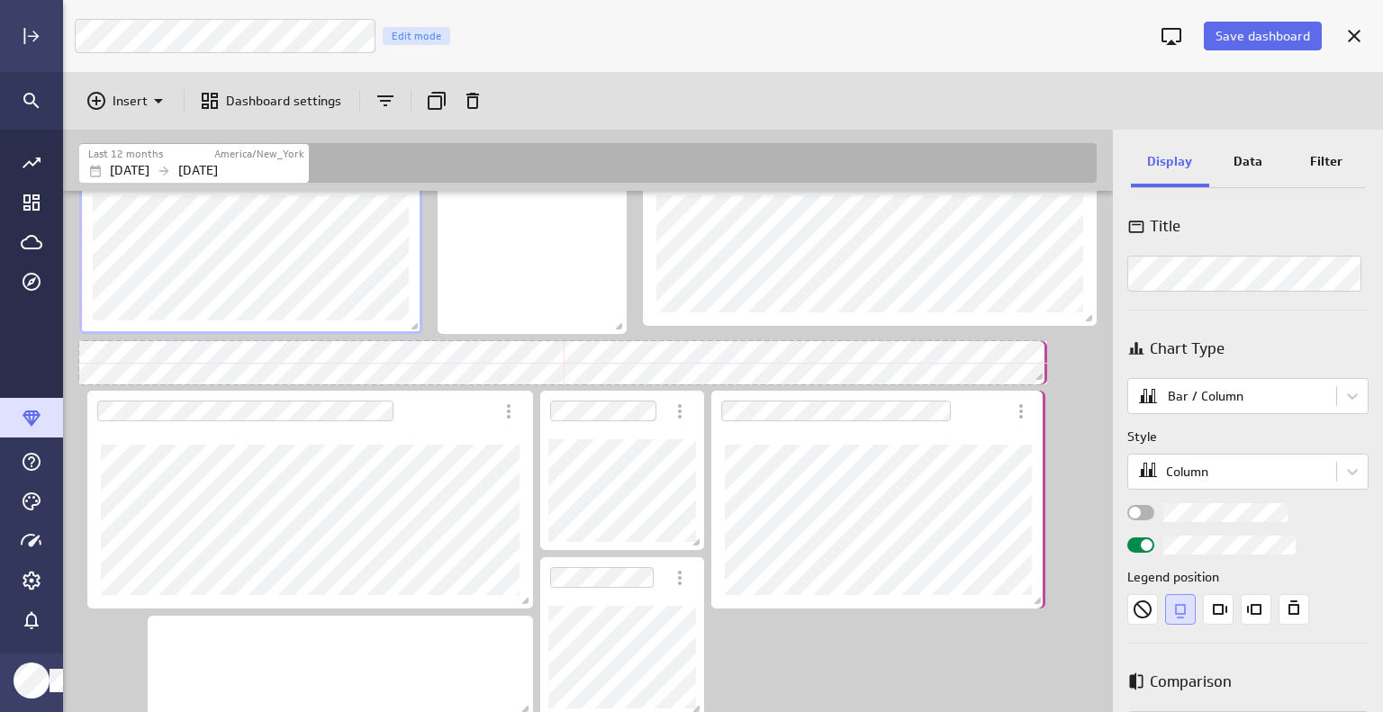
scroll to position [2135, 1052]
drag, startPoint x: 1038, startPoint y: 365, endPoint x: 1040, endPoint y: 374, distance: 9.2
click at [1040, 374] on span "Dashboard content with 26 widgets" at bounding box center [1042, 379] width 18 height 18
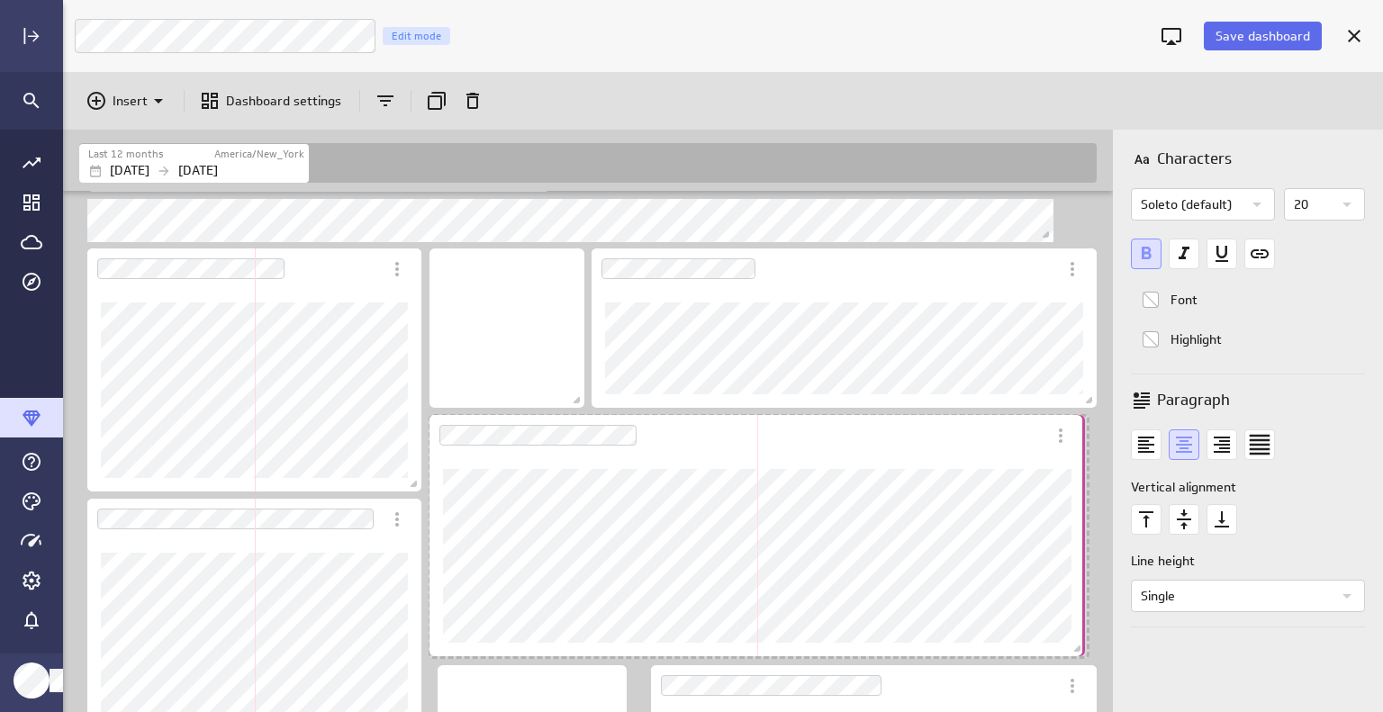
scroll to position [8, 9]
click at [1077, 649] on span "Dashboard content with 26 widgets" at bounding box center [1079, 650] width 18 height 18
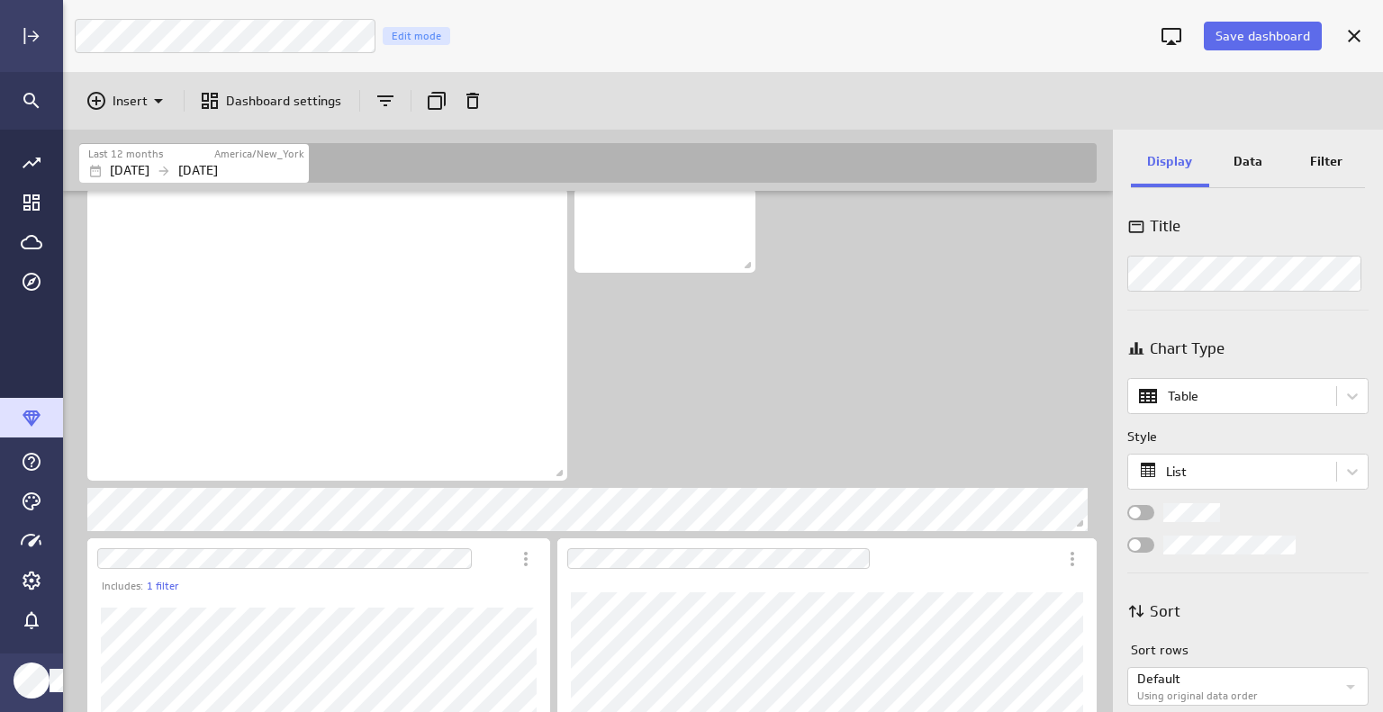
scroll to position [0, 0]
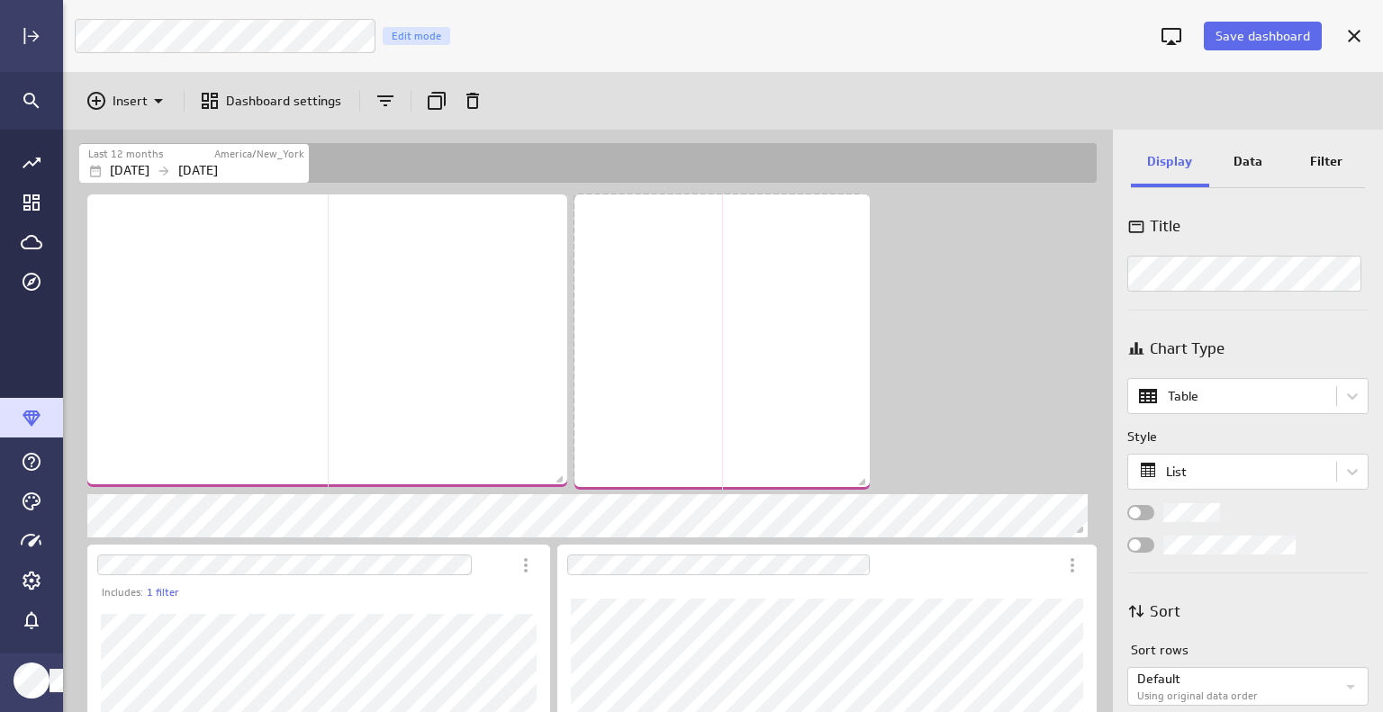
drag, startPoint x: 748, startPoint y: 275, endPoint x: 975, endPoint y: 469, distance: 298.2
click at [864, 485] on span "Dashboard content with 26 widgets" at bounding box center [864, 484] width 18 height 18
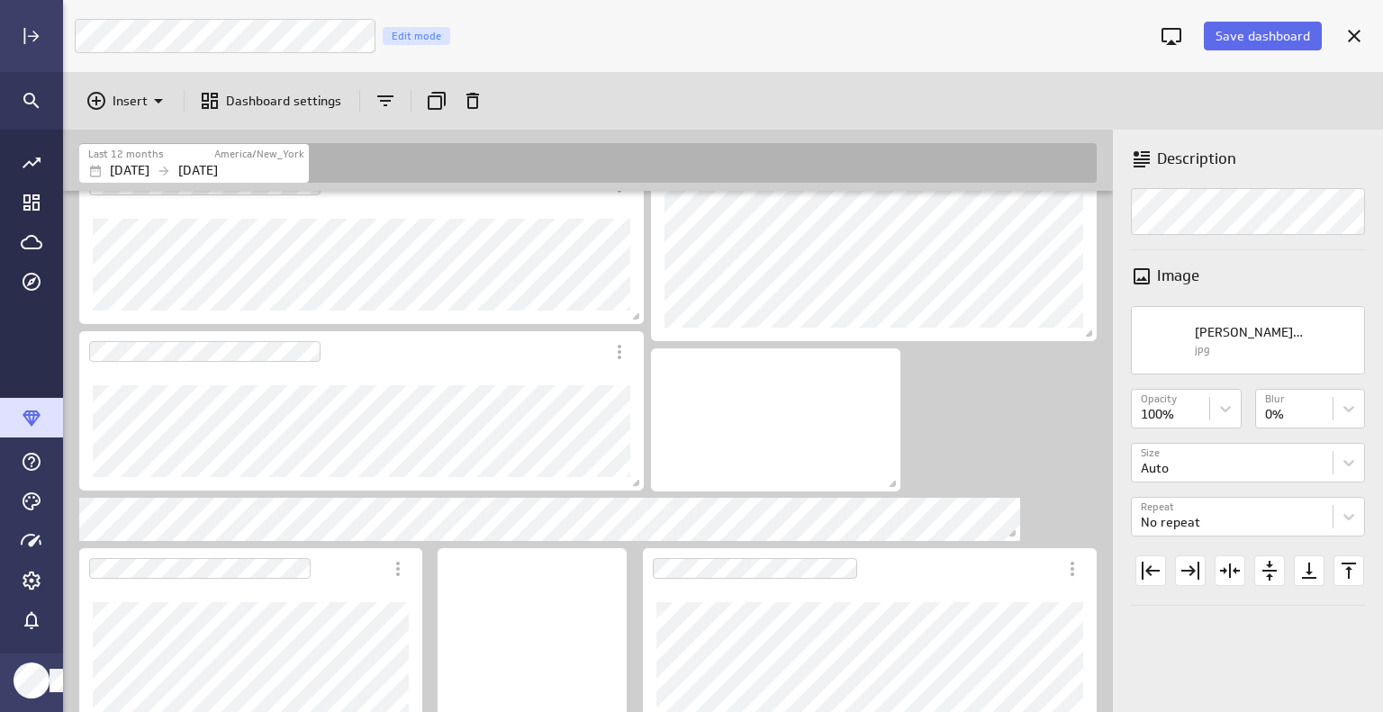
scroll to position [1441, 0]
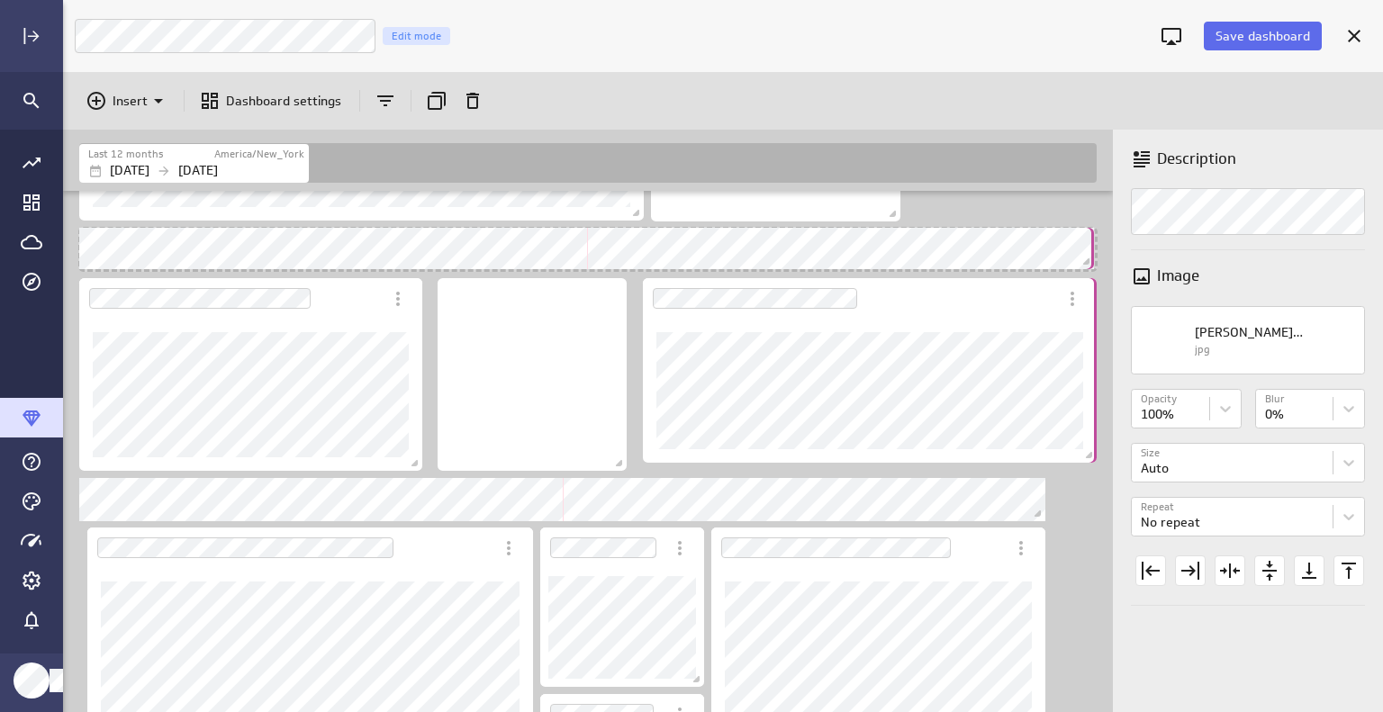
drag, startPoint x: 1021, startPoint y: 265, endPoint x: 1095, endPoint y: 263, distance: 73.8
click at [1095, 263] on span "Dashboard content with 26 widgets" at bounding box center [1088, 264] width 18 height 18
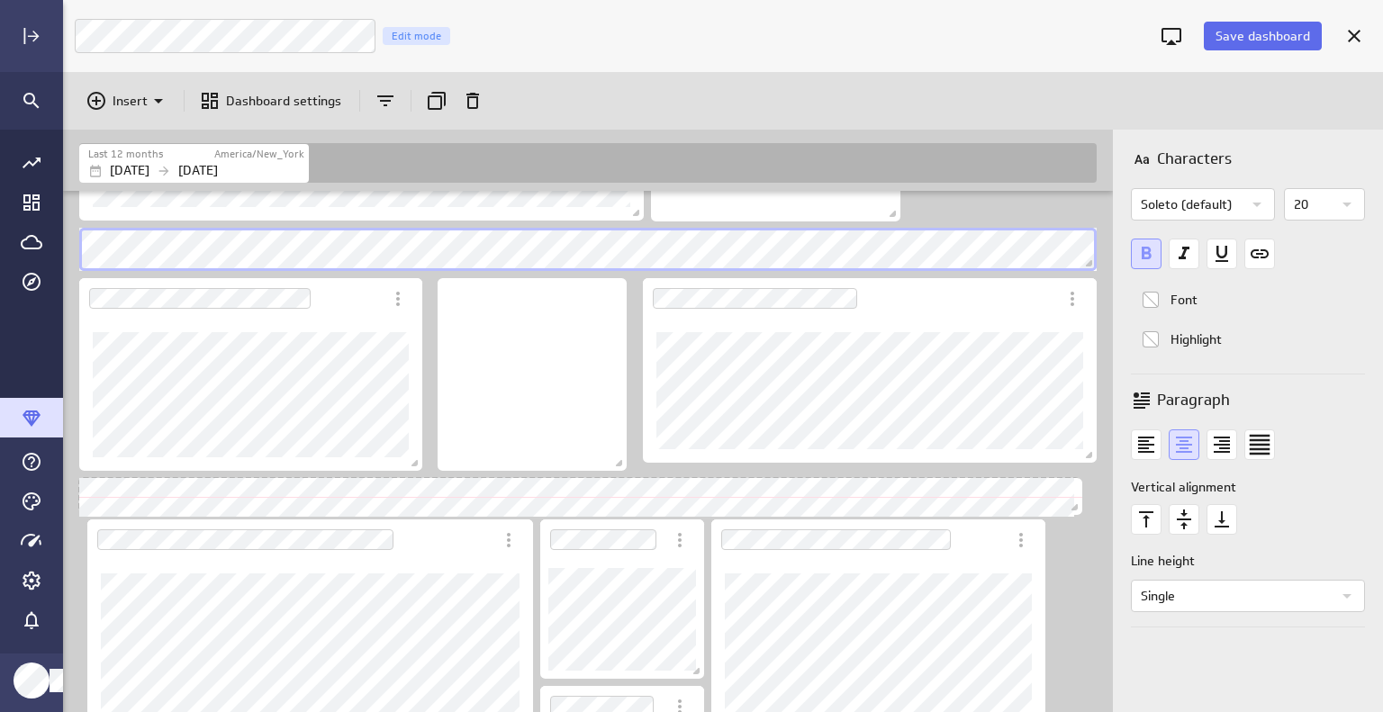
scroll to position [8, 9]
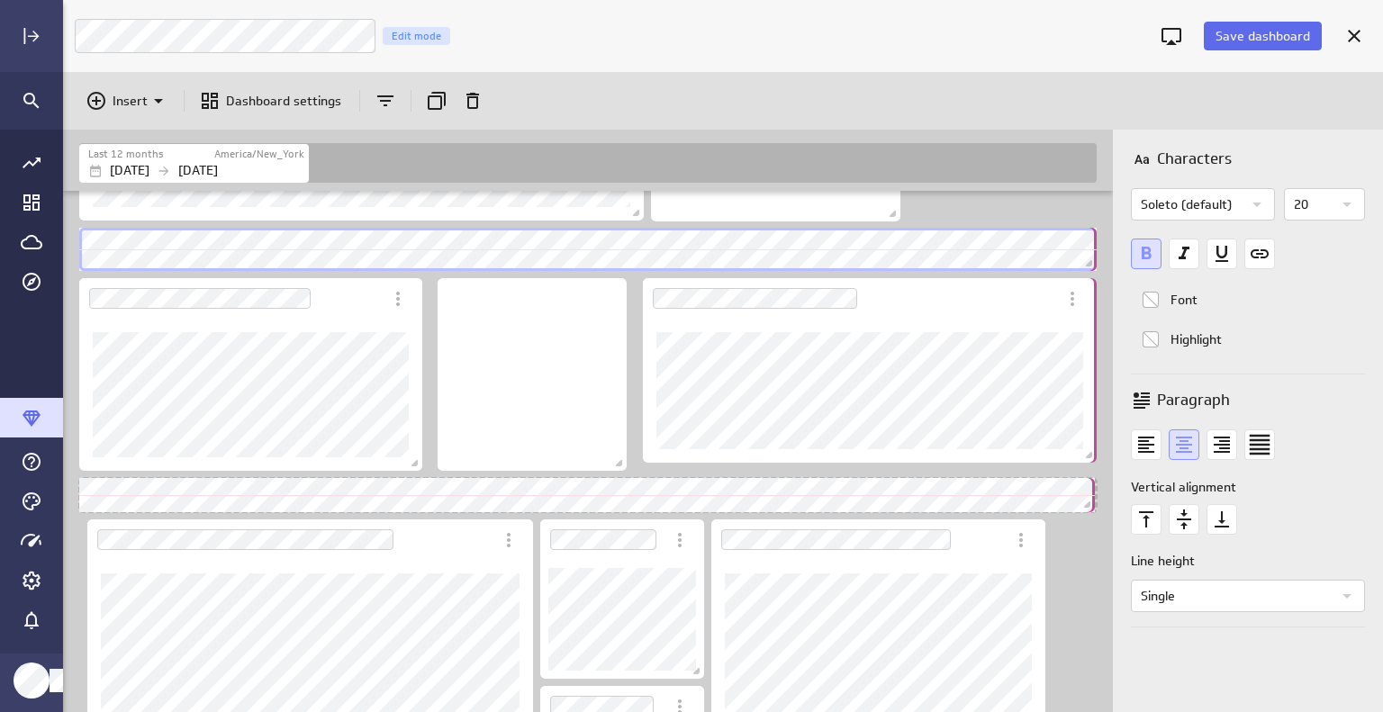
drag, startPoint x: 1041, startPoint y: 515, endPoint x: 1090, endPoint y: 505, distance: 50.5
click at [1090, 505] on span "Dashboard content with 26 widgets" at bounding box center [1089, 507] width 18 height 18
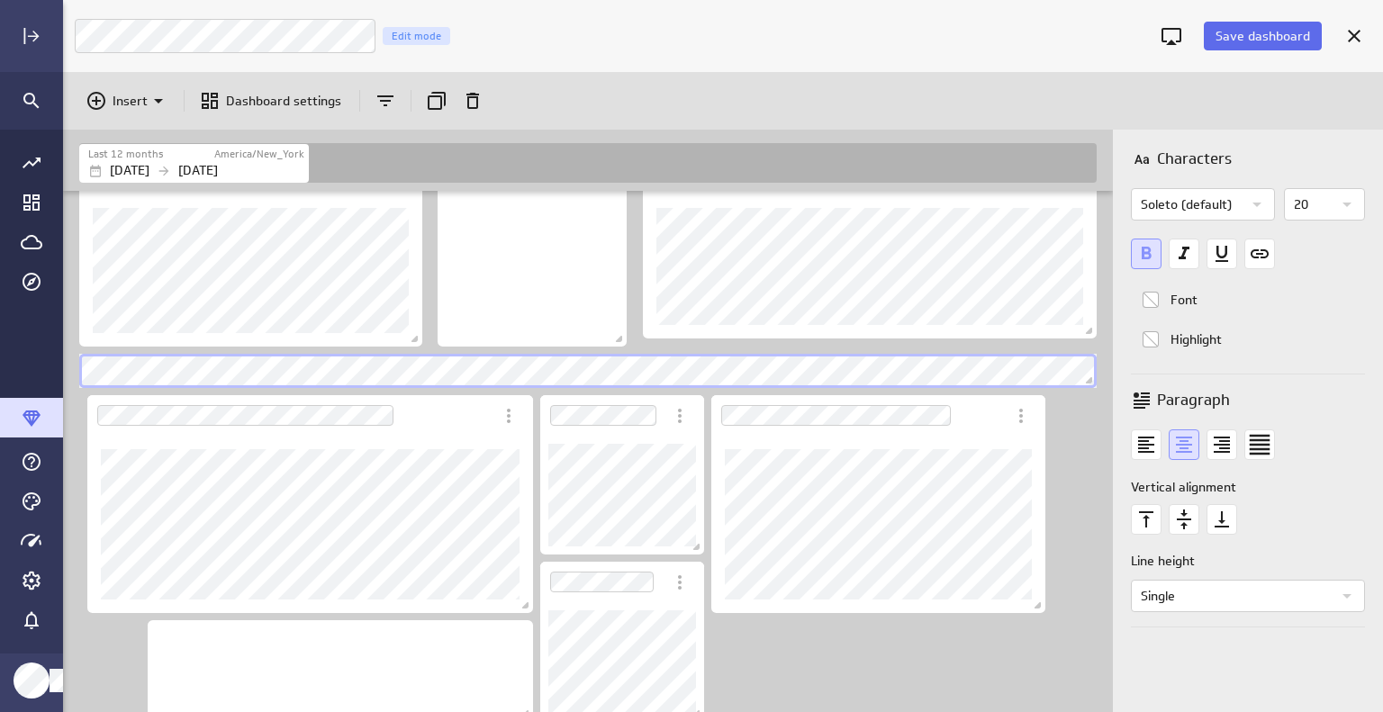
scroll to position [1577, 0]
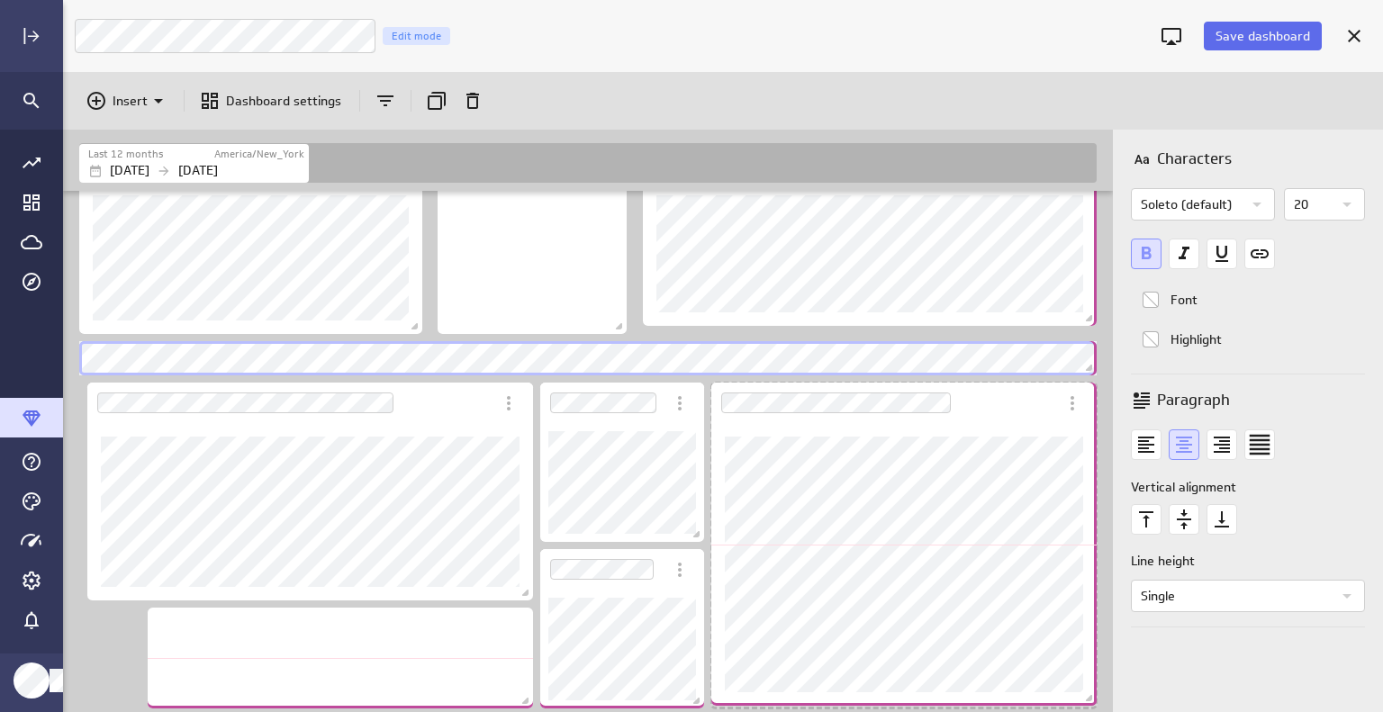
drag, startPoint x: 1035, startPoint y: 597, endPoint x: 1089, endPoint y: 691, distance: 108.9
click at [1089, 691] on span "Dashboard content with 26 widgets" at bounding box center [1091, 700] width 18 height 18
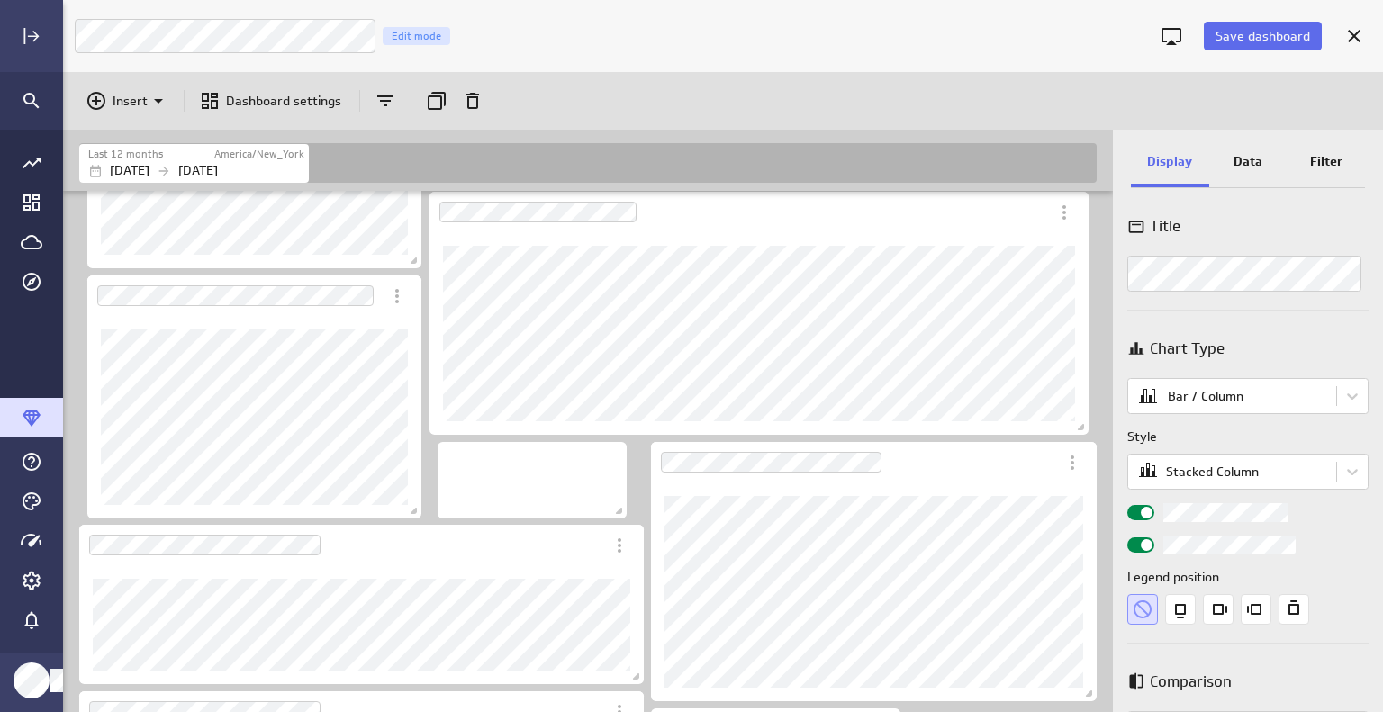
scroll to position [450, 0]
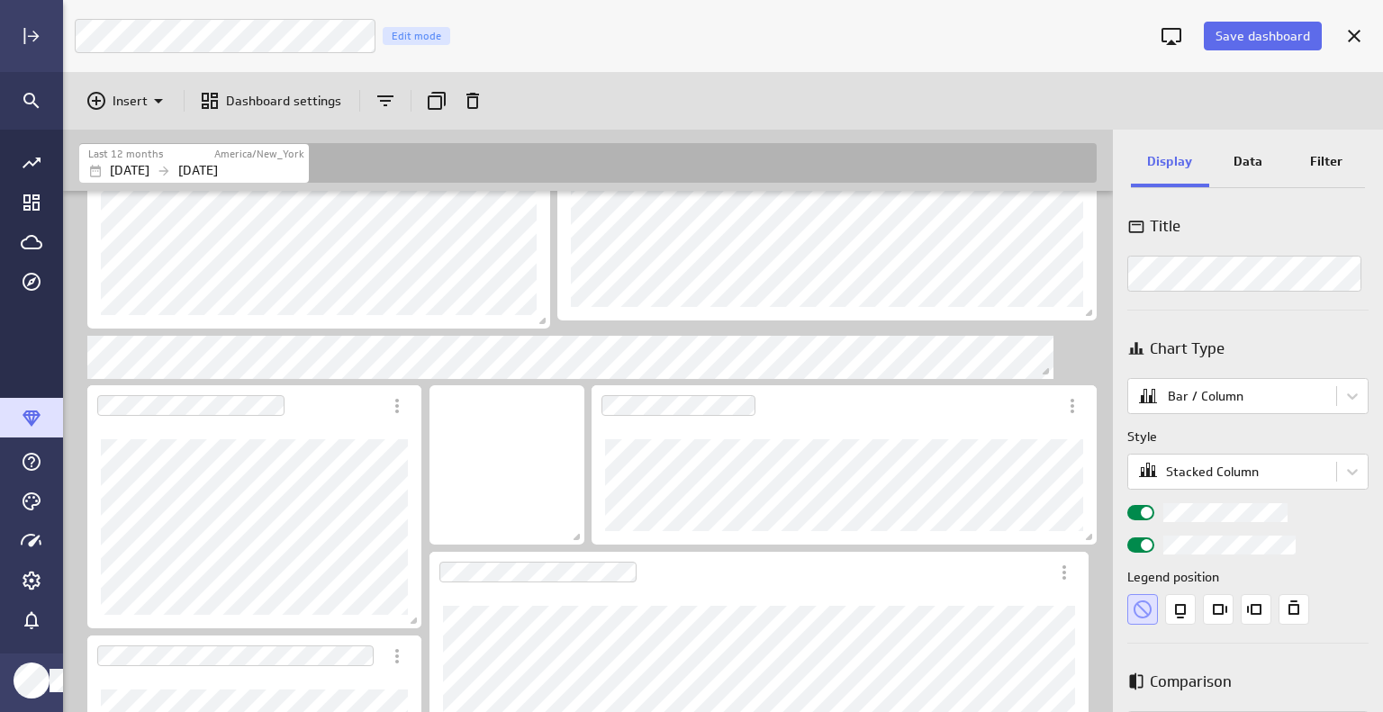
click at [1245, 31] on span "Save dashboard" at bounding box center [1262, 36] width 95 height 16
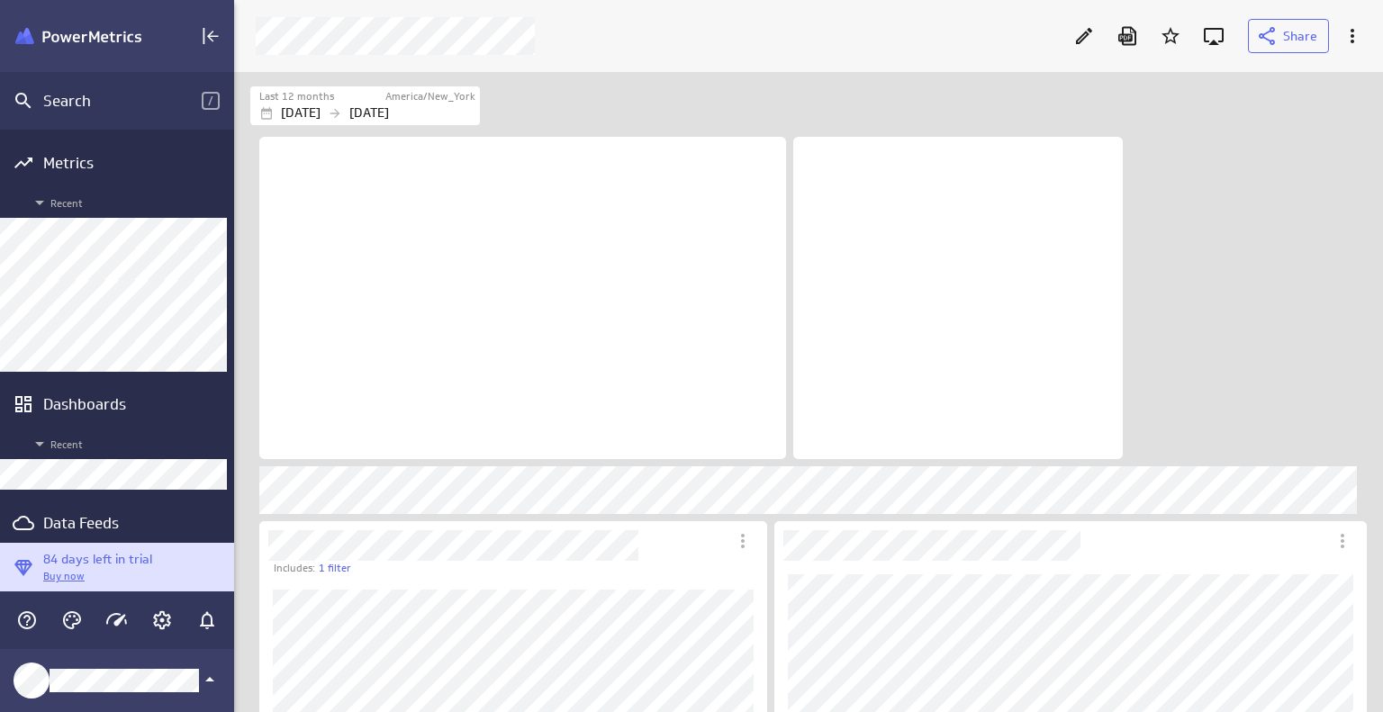
click at [1218, 123] on div "Last 12 months [GEOGRAPHIC_DATA]/New_York [DATE] [DATE]" at bounding box center [807, 106] width 1115 height 40
click at [1305, 41] on span "Share" at bounding box center [1300, 36] width 34 height 16
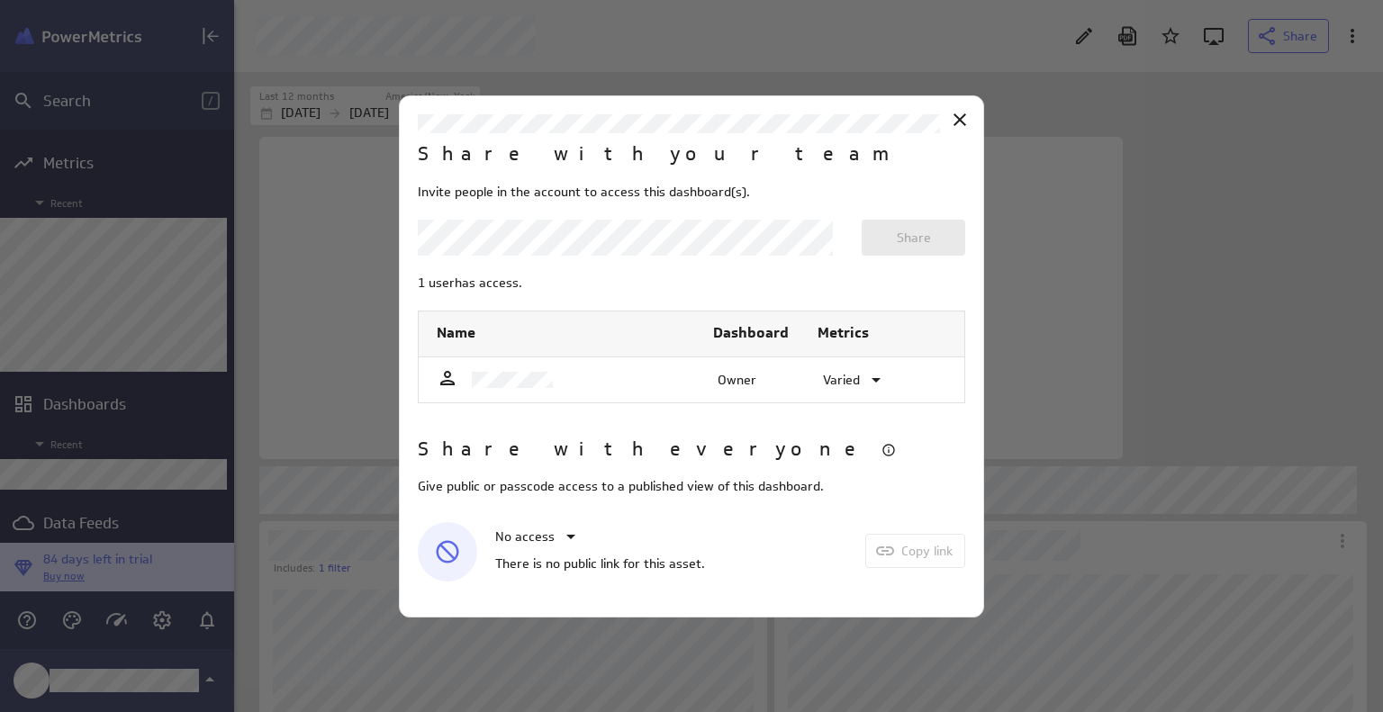
click at [816, 239] on body "Search / Metrics Recent Dashboards Recent Data Feeds Explorer 84 days left in t…" at bounding box center [691, 356] width 1383 height 712
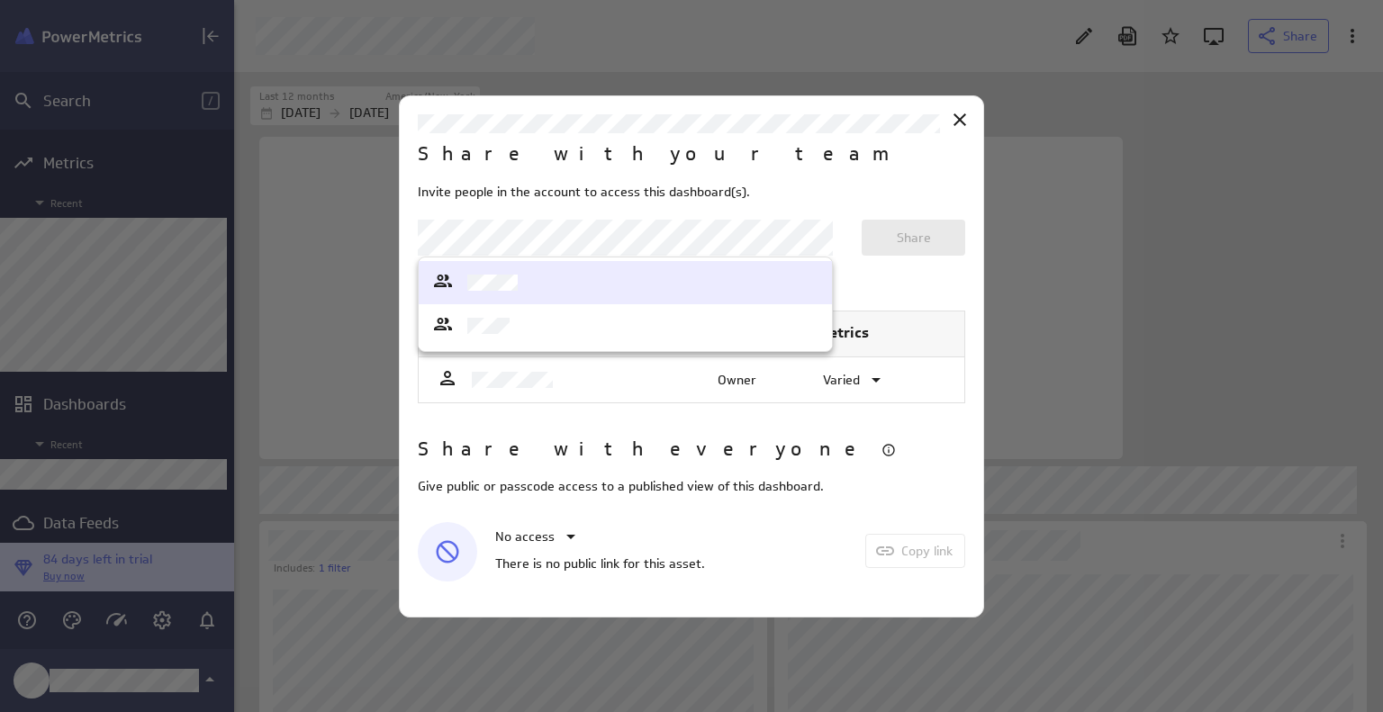
click at [814, 239] on div at bounding box center [691, 356] width 1383 height 712
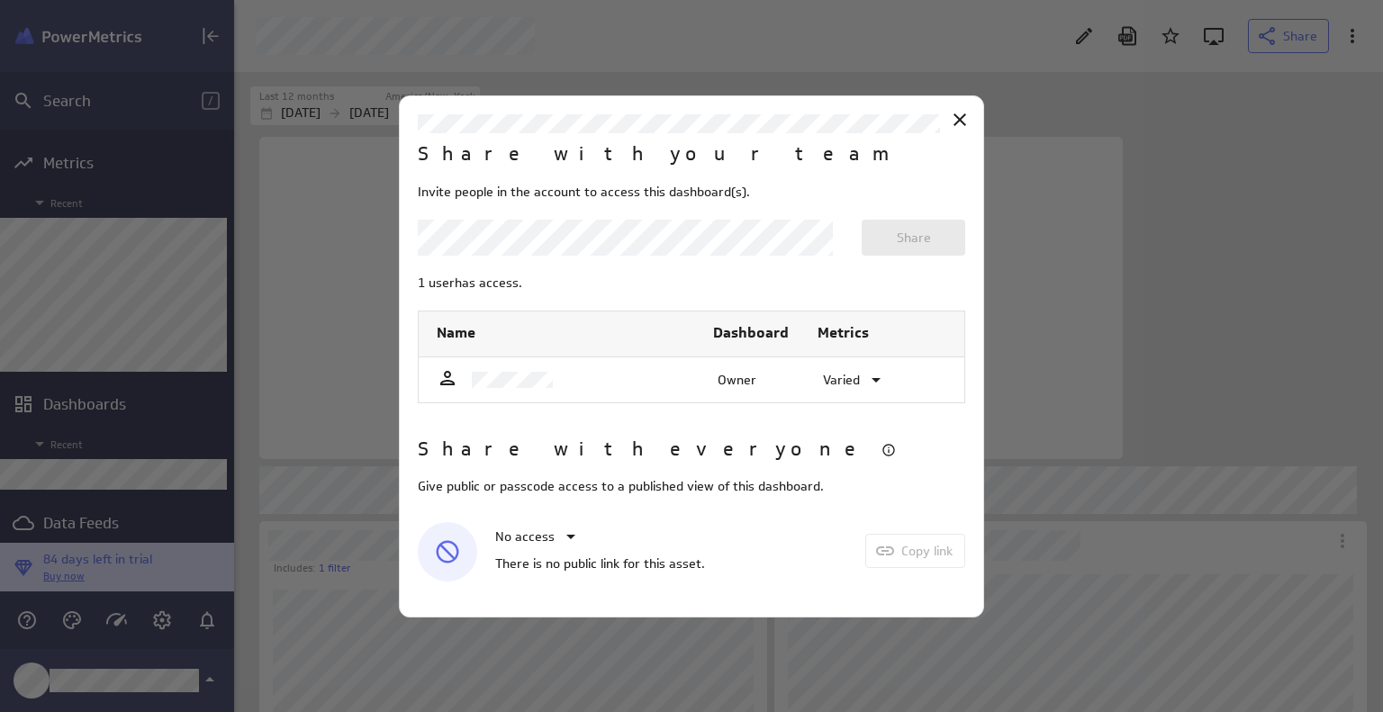
click at [595, 237] on body "Search / Metrics Recent Dashboards Recent Data Feeds Explorer 84 days left in t…" at bounding box center [691, 356] width 1383 height 712
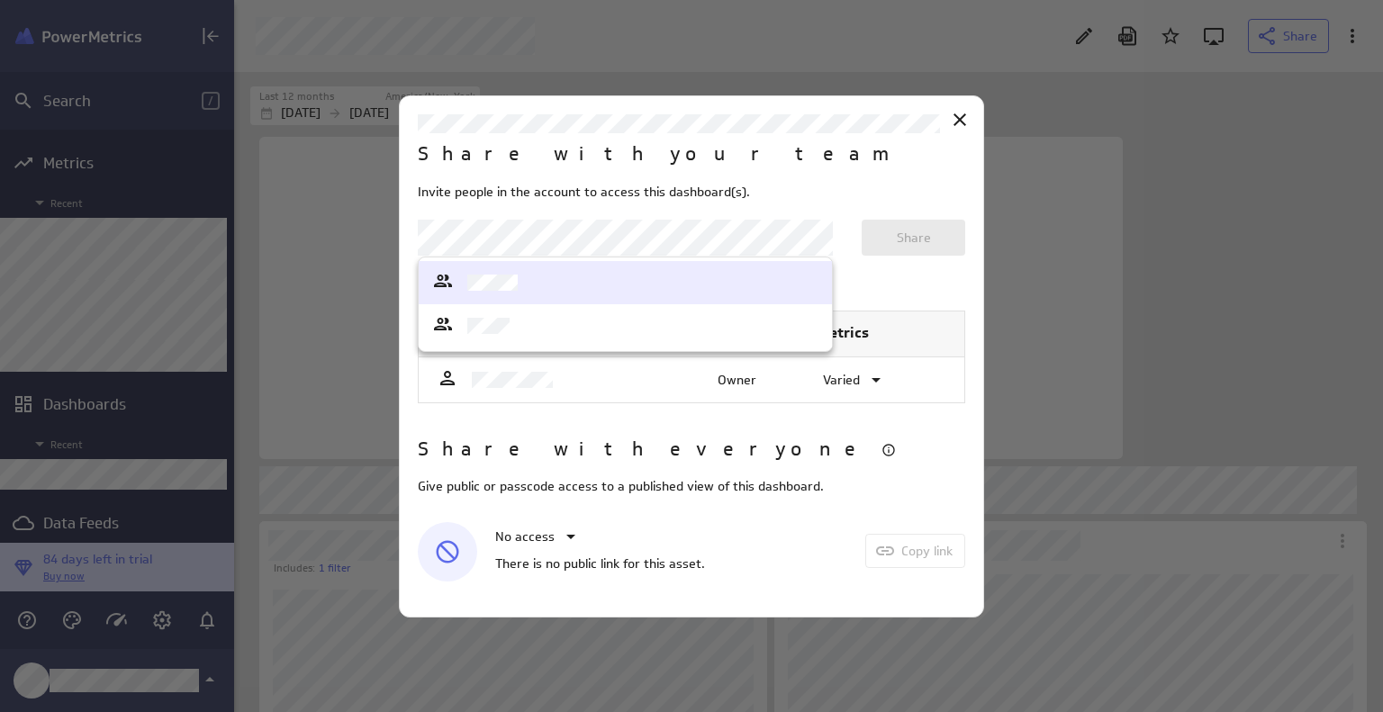
click at [601, 232] on div at bounding box center [691, 356] width 1383 height 712
click at [601, 231] on body "Search / Metrics Recent Dashboards Recent Data Feeds Explorer 84 days left in t…" at bounding box center [691, 356] width 1383 height 712
click at [584, 285] on div at bounding box center [625, 282] width 386 height 25
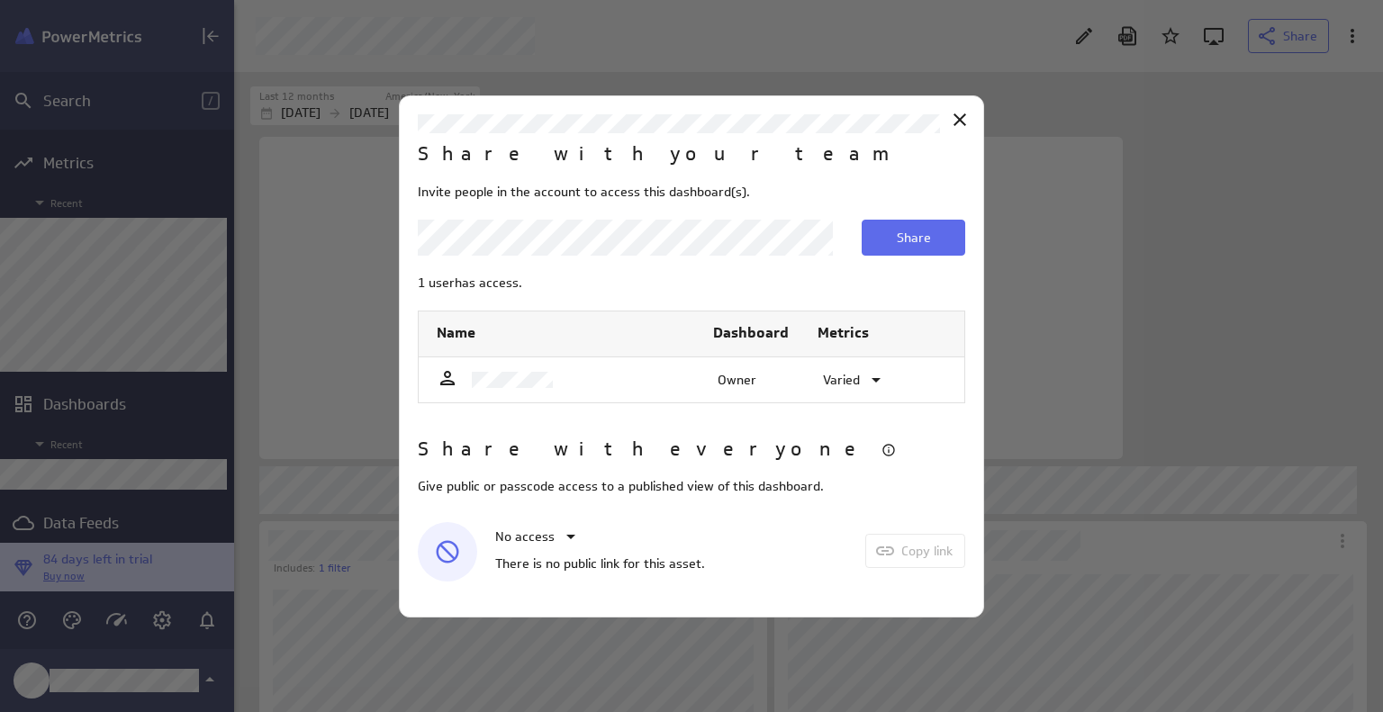
click at [591, 240] on body "Search / Metrics Recent Dashboards Recent Data Feeds Explorer 84 days left in t…" at bounding box center [691, 356] width 1383 height 712
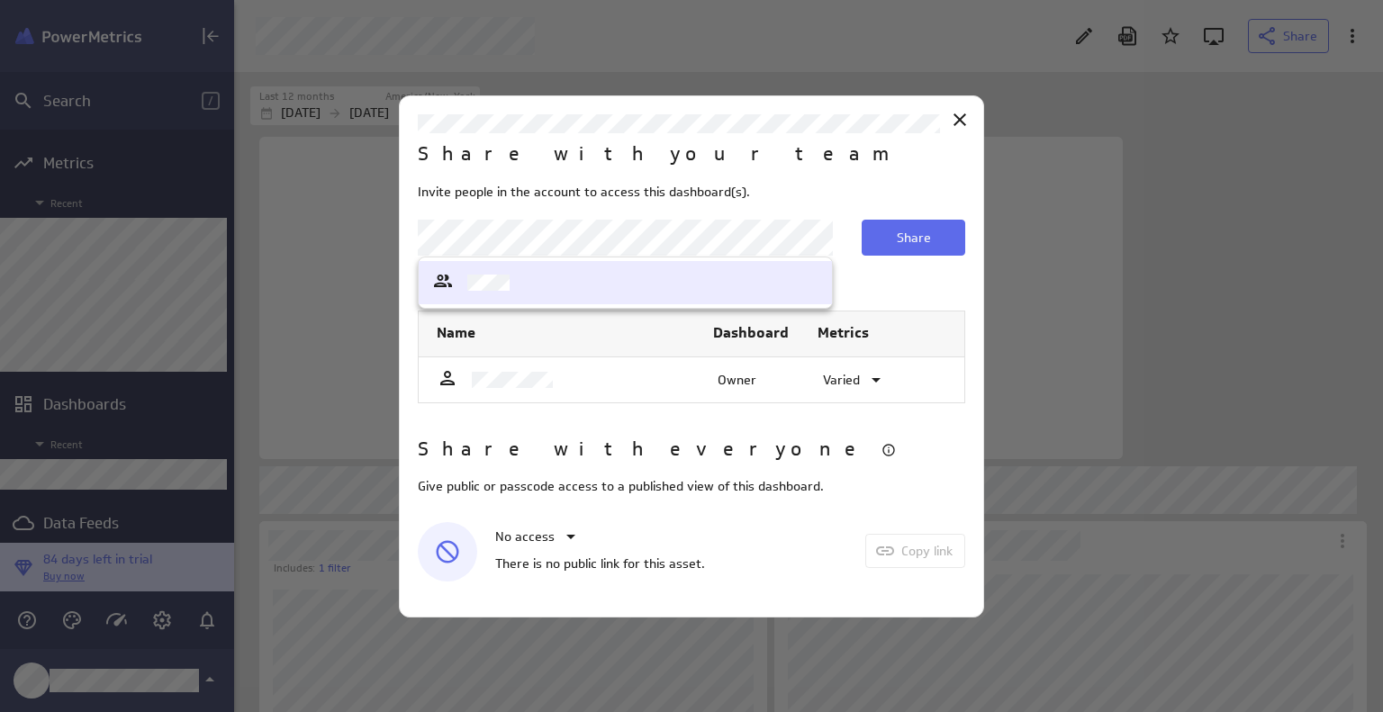
click at [554, 279] on div at bounding box center [625, 282] width 386 height 25
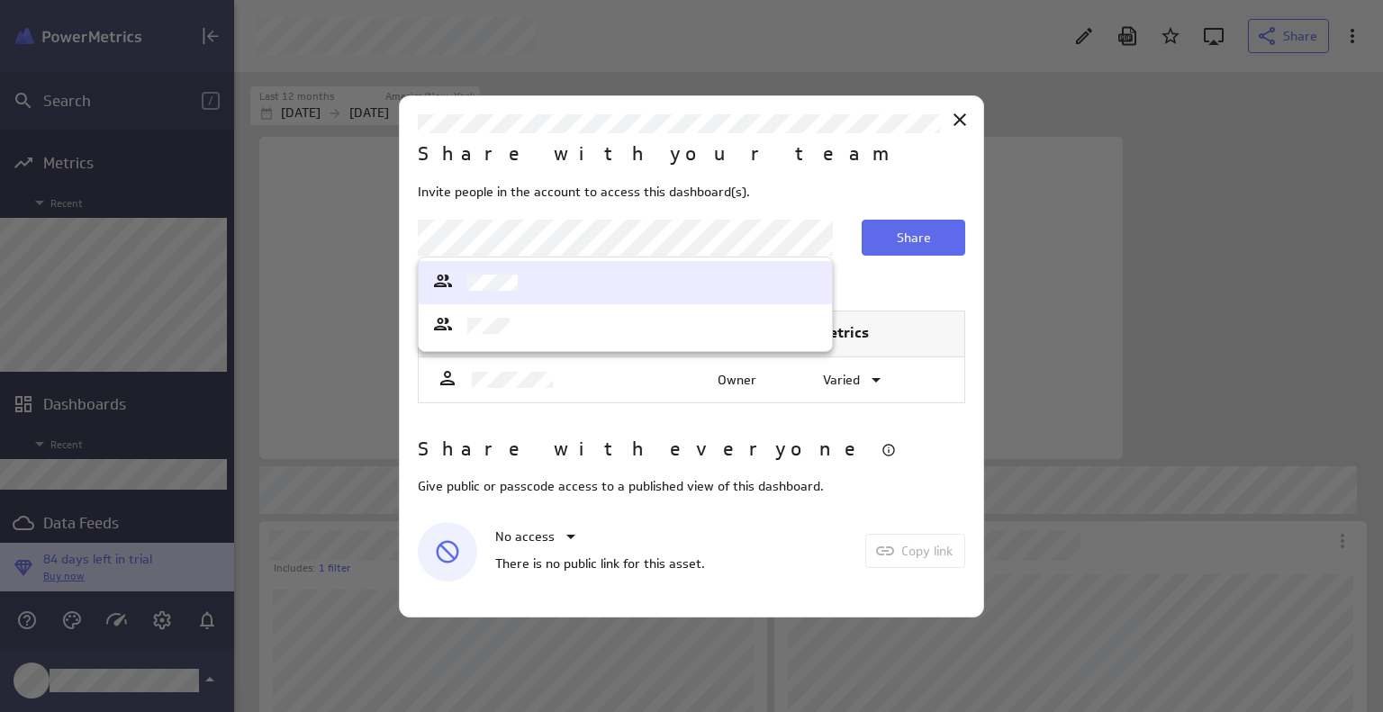
click at [811, 235] on body "Search / Metrics Recent Dashboards Recent Data Feeds Explorer 84 days left in t…" at bounding box center [691, 356] width 1383 height 712
click at [812, 235] on div at bounding box center [691, 356] width 1383 height 712
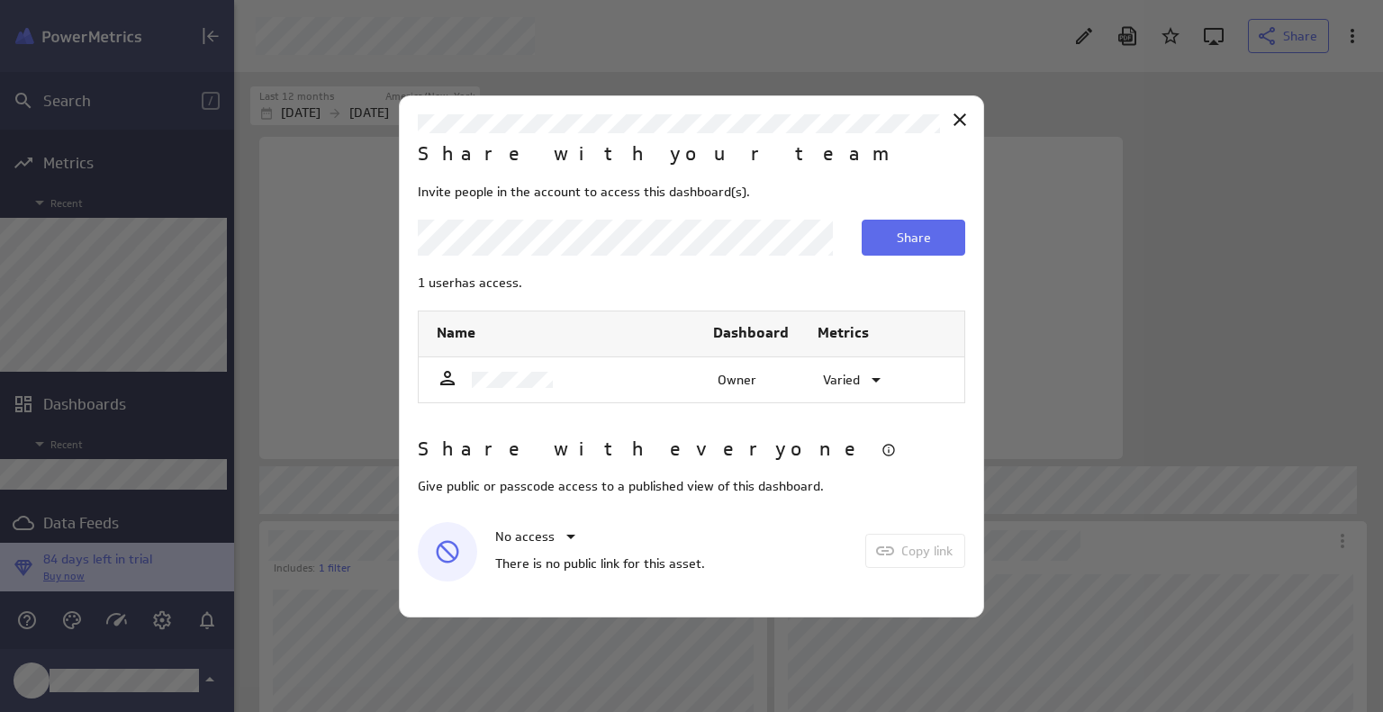
click at [565, 541] on icon at bounding box center [571, 537] width 22 height 22
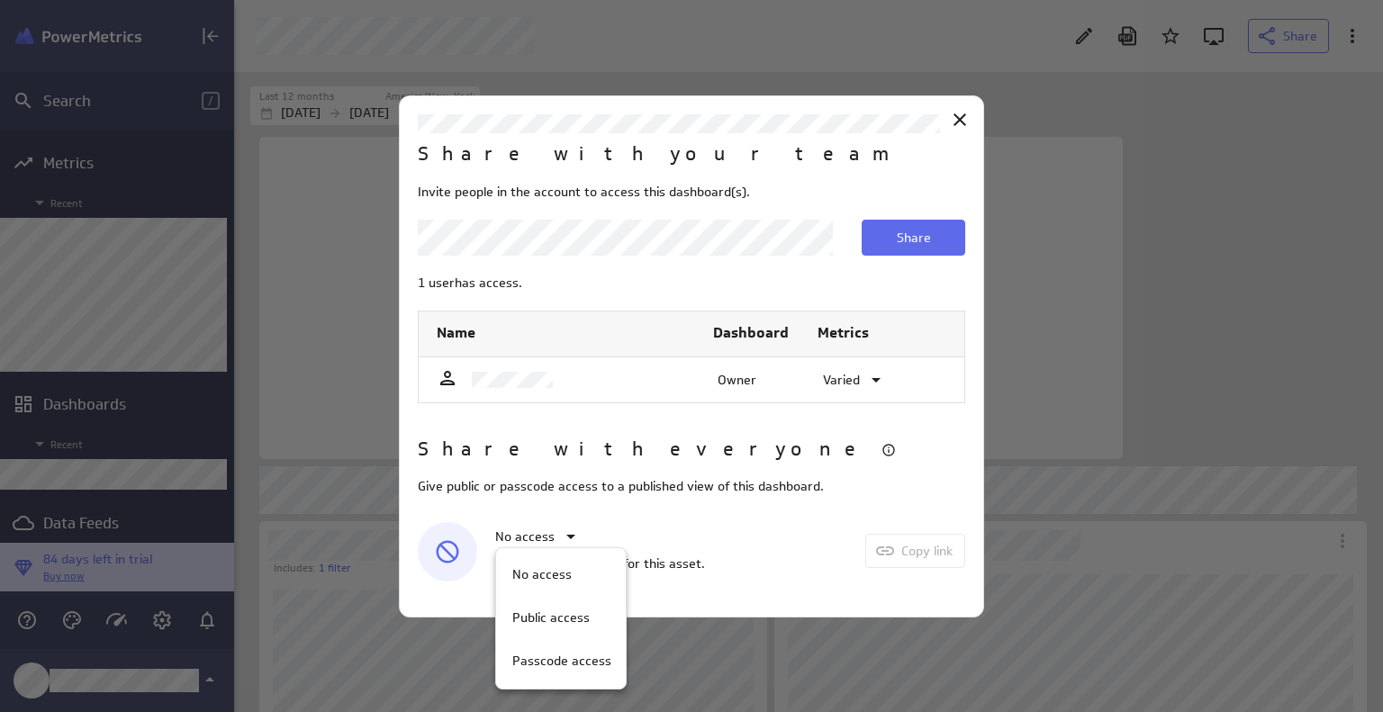
click at [558, 611] on p "Public access" at bounding box center [550, 618] width 77 height 19
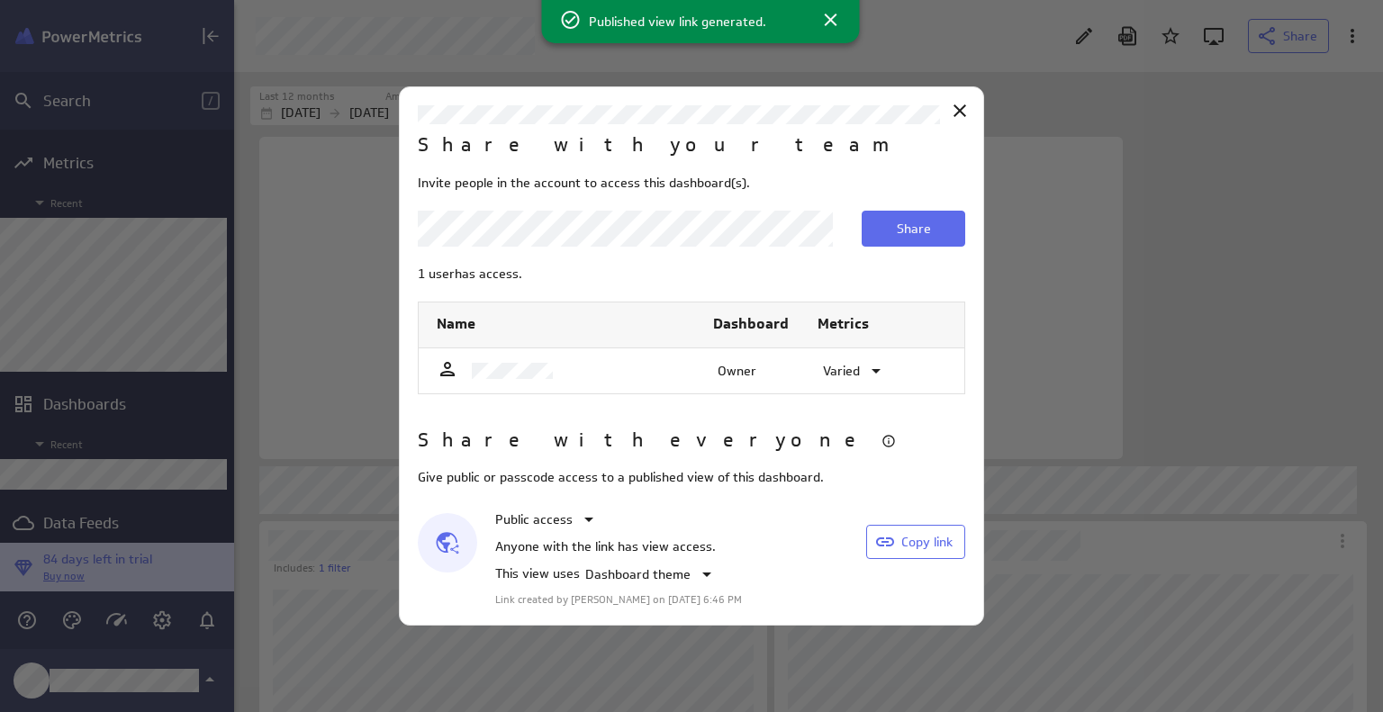
click at [906, 551] on button "Copy link" at bounding box center [915, 542] width 99 height 34
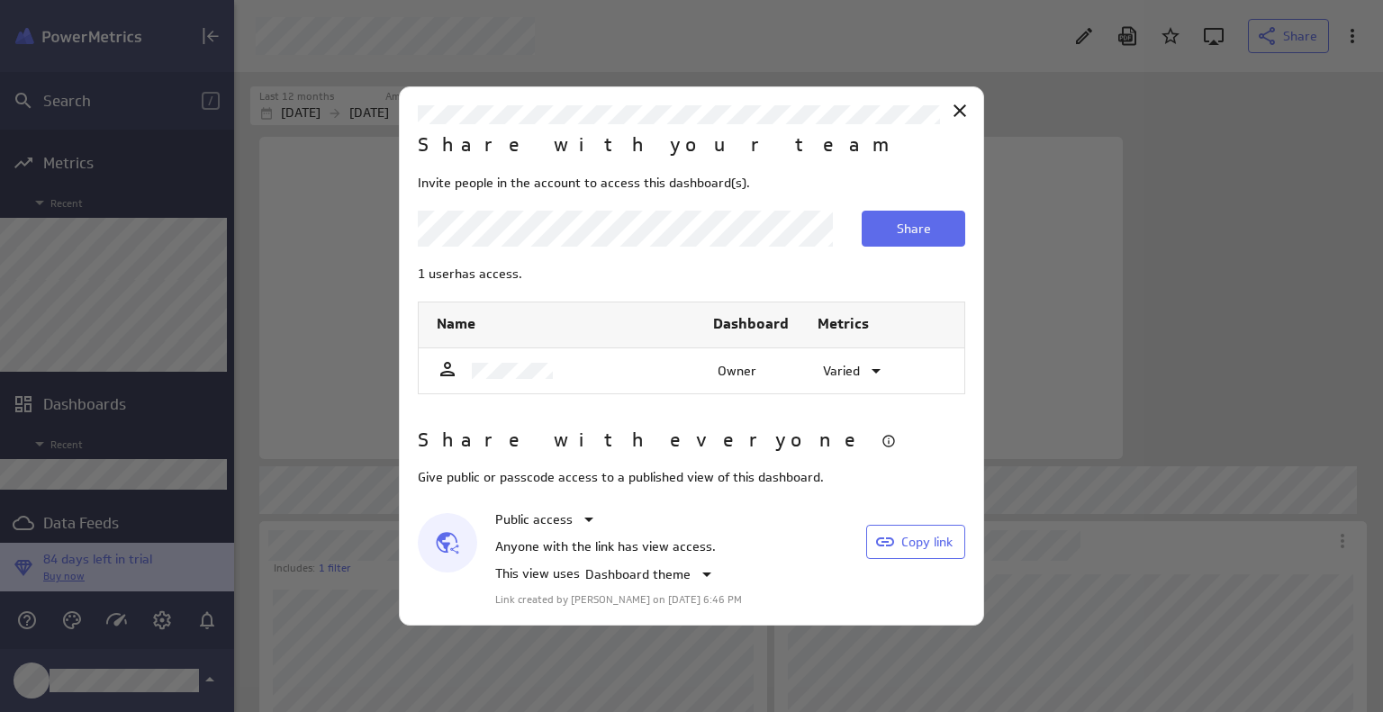
click at [881, 443] on icon "Published view info panel button" at bounding box center [888, 441] width 14 height 14
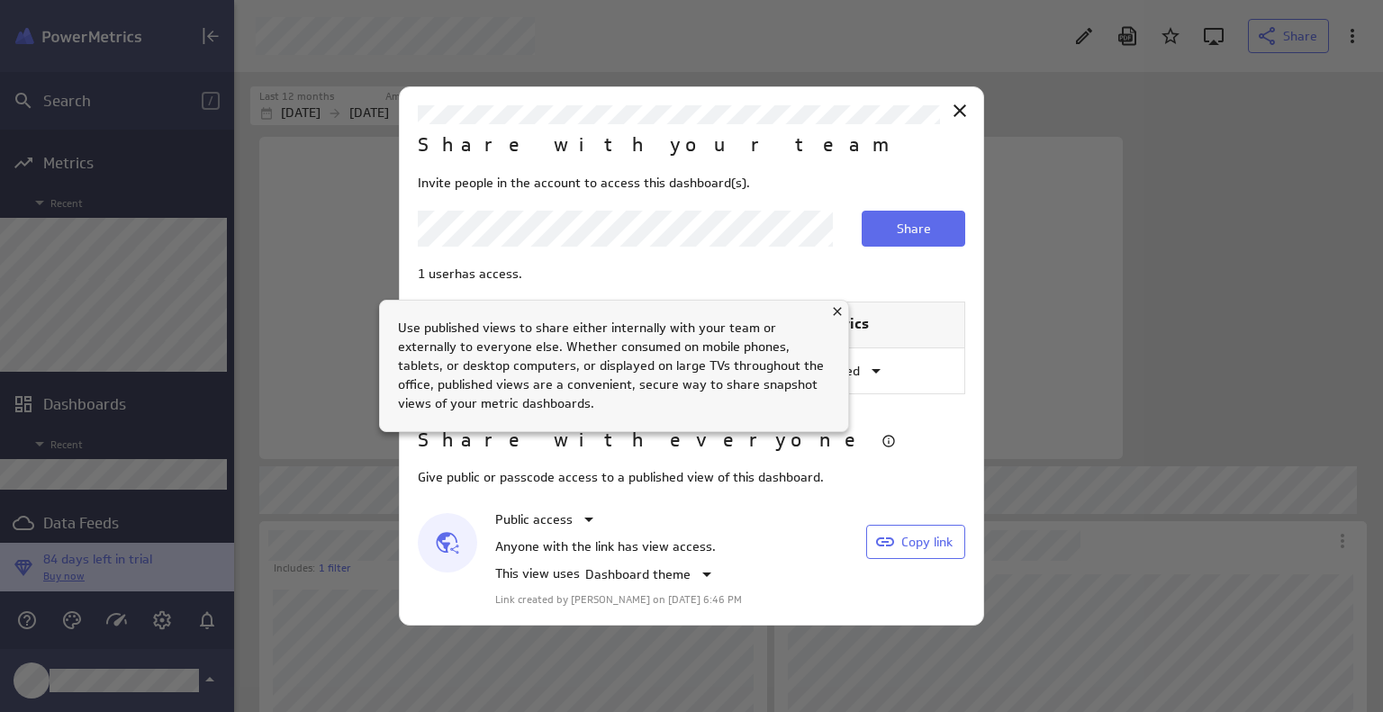
click at [618, 440] on div "Published view info panel" at bounding box center [691, 356] width 1383 height 712
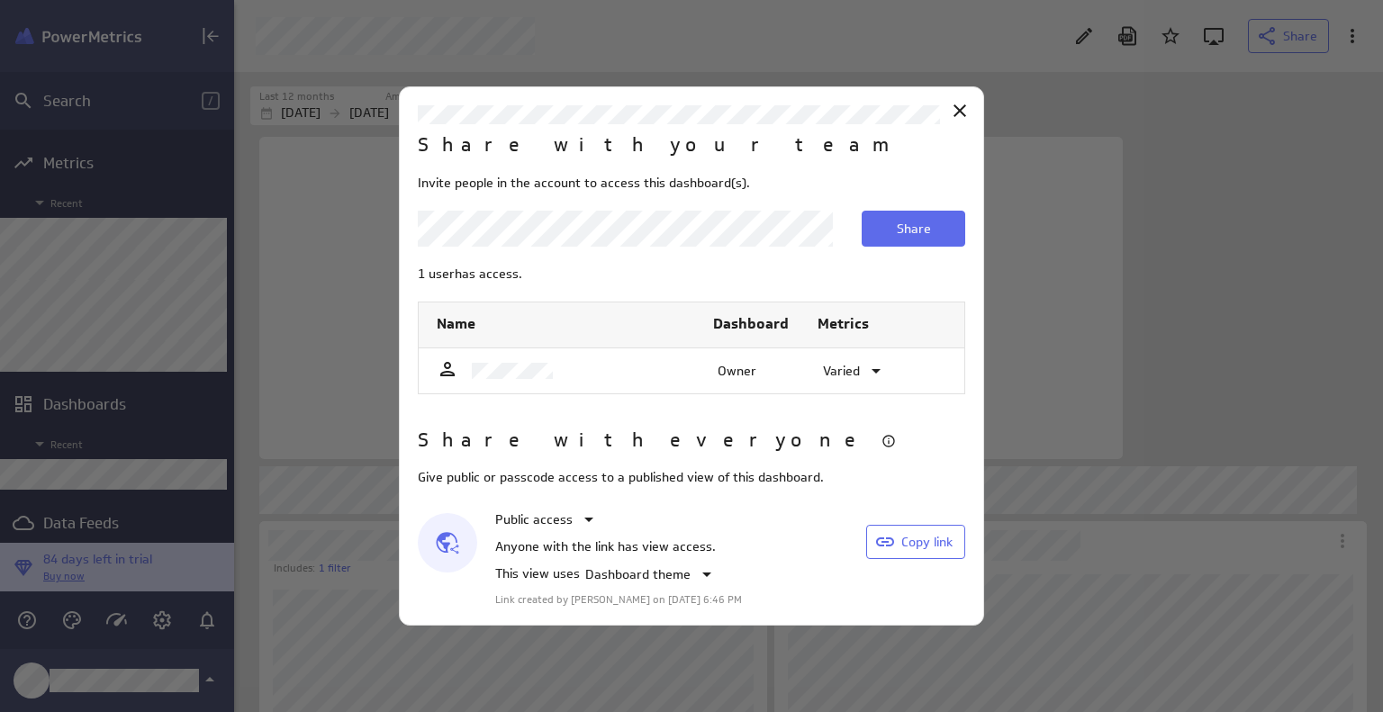
click at [897, 230] on span "Share" at bounding box center [914, 229] width 34 height 16
click at [962, 117] on icon at bounding box center [960, 111] width 22 height 22
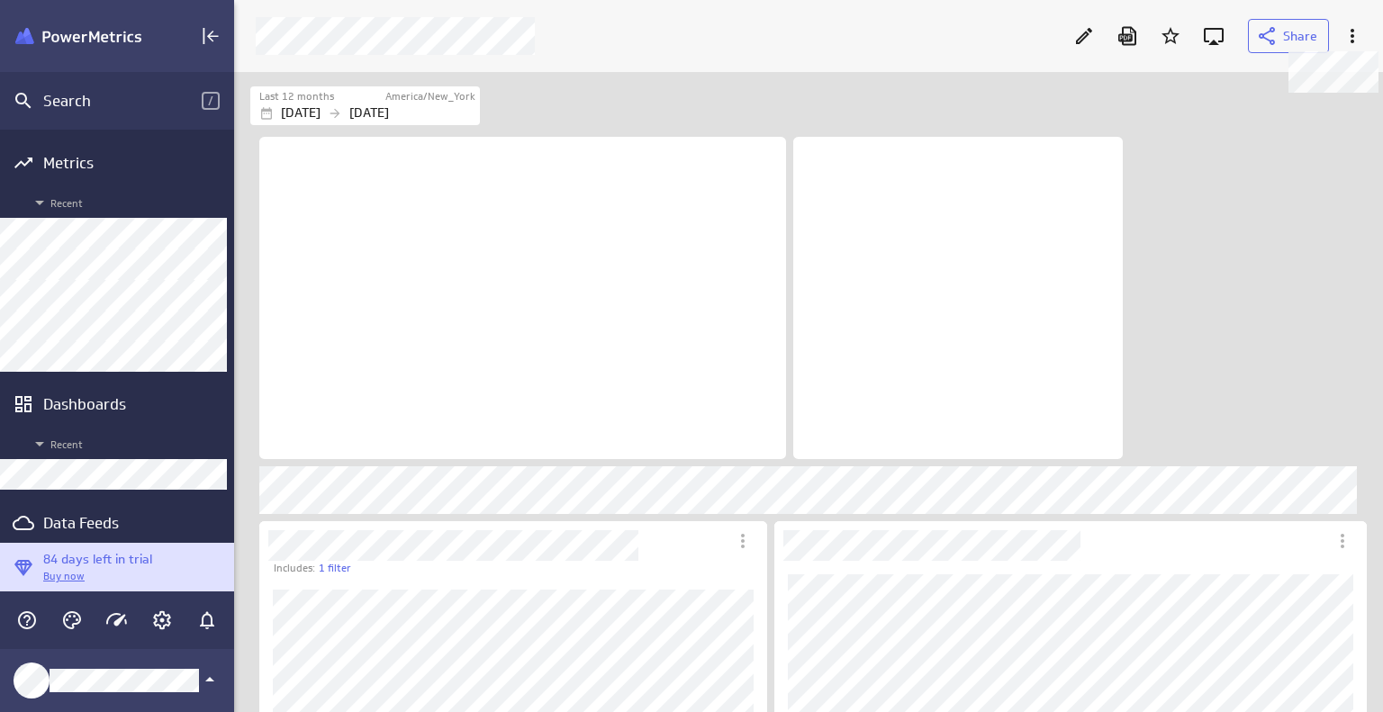
click at [1347, 40] on icon at bounding box center [1352, 36] width 22 height 22
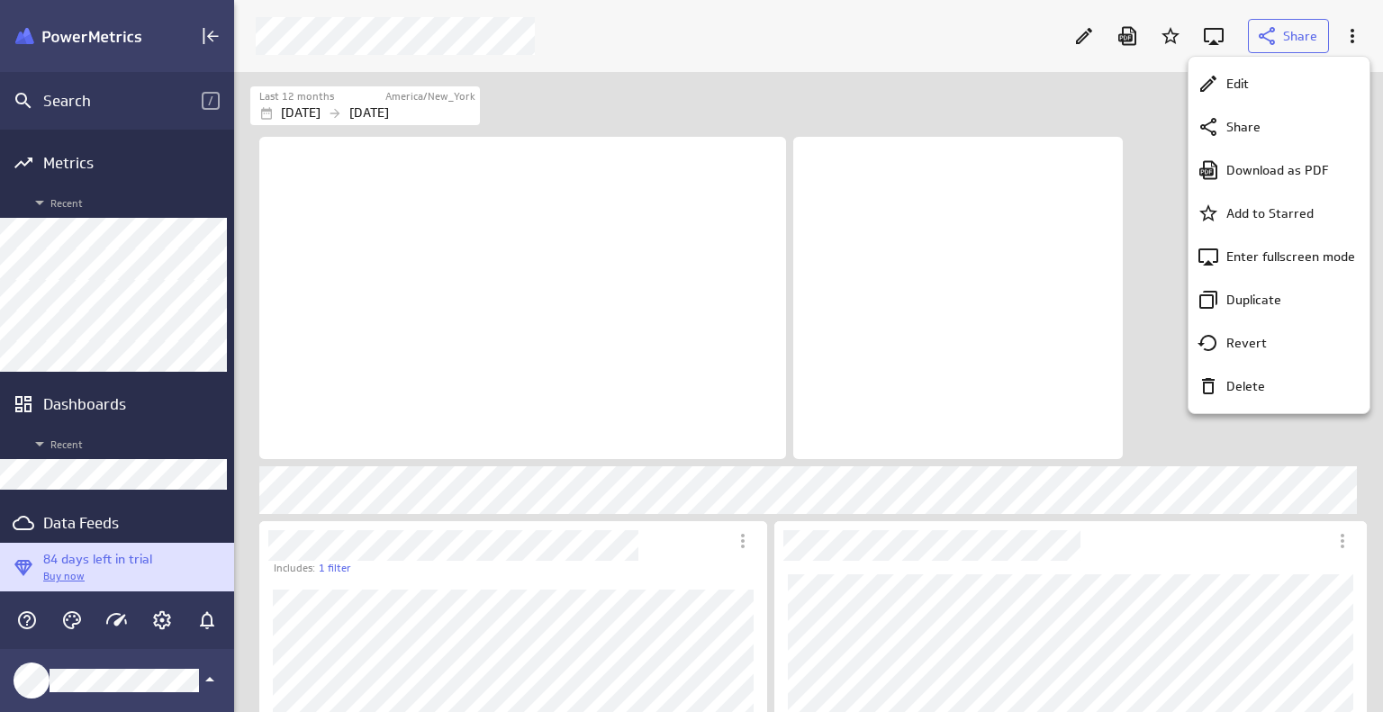
click at [1286, 168] on p "Download as PDF" at bounding box center [1277, 170] width 103 height 19
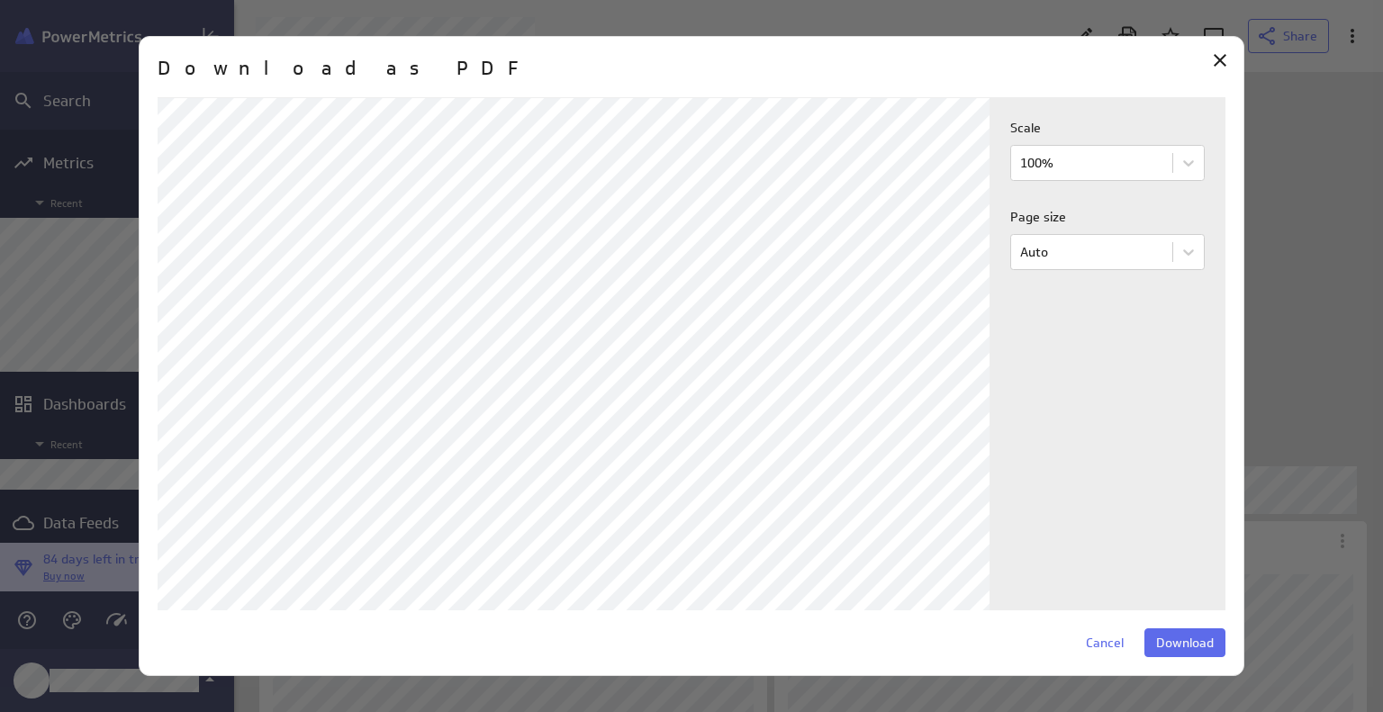
scroll to position [630, 0]
click at [1167, 640] on span "Download" at bounding box center [1185, 643] width 58 height 16
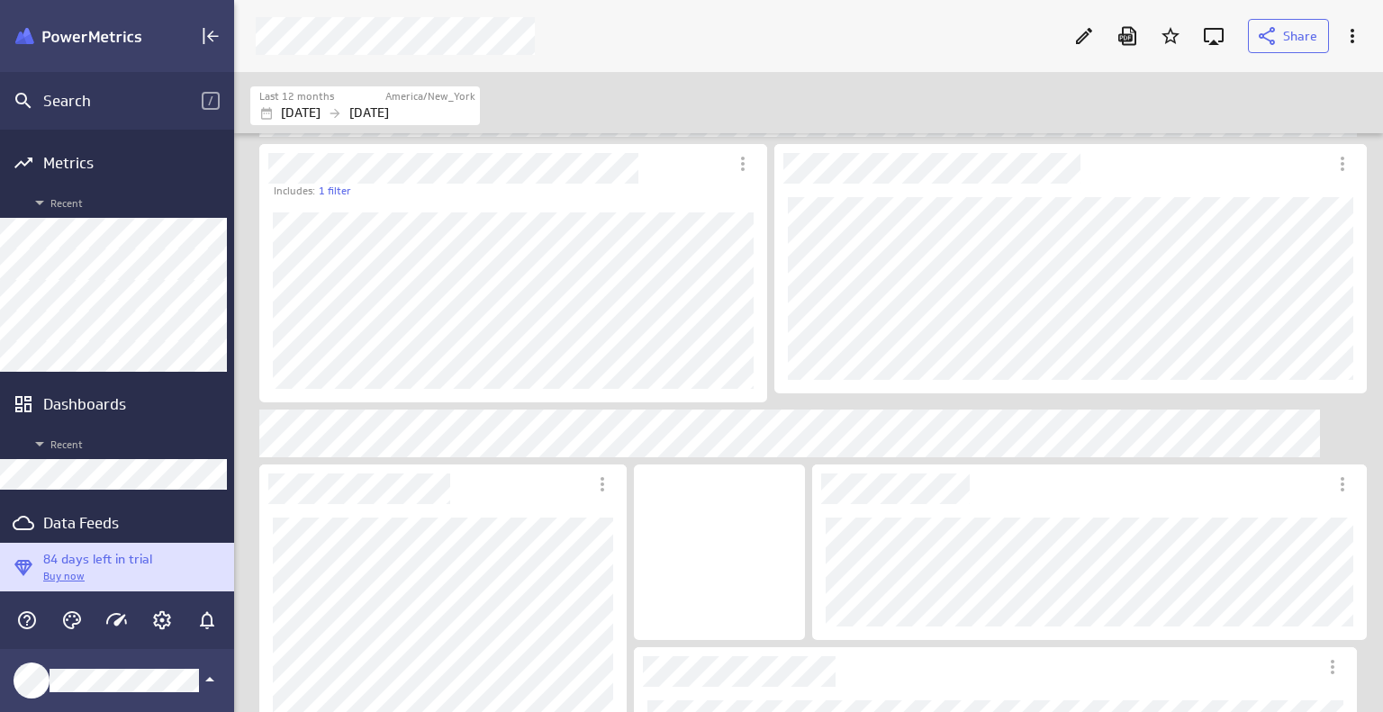
scroll to position [0, 0]
